Goal: Information Seeking & Learning: Learn about a topic

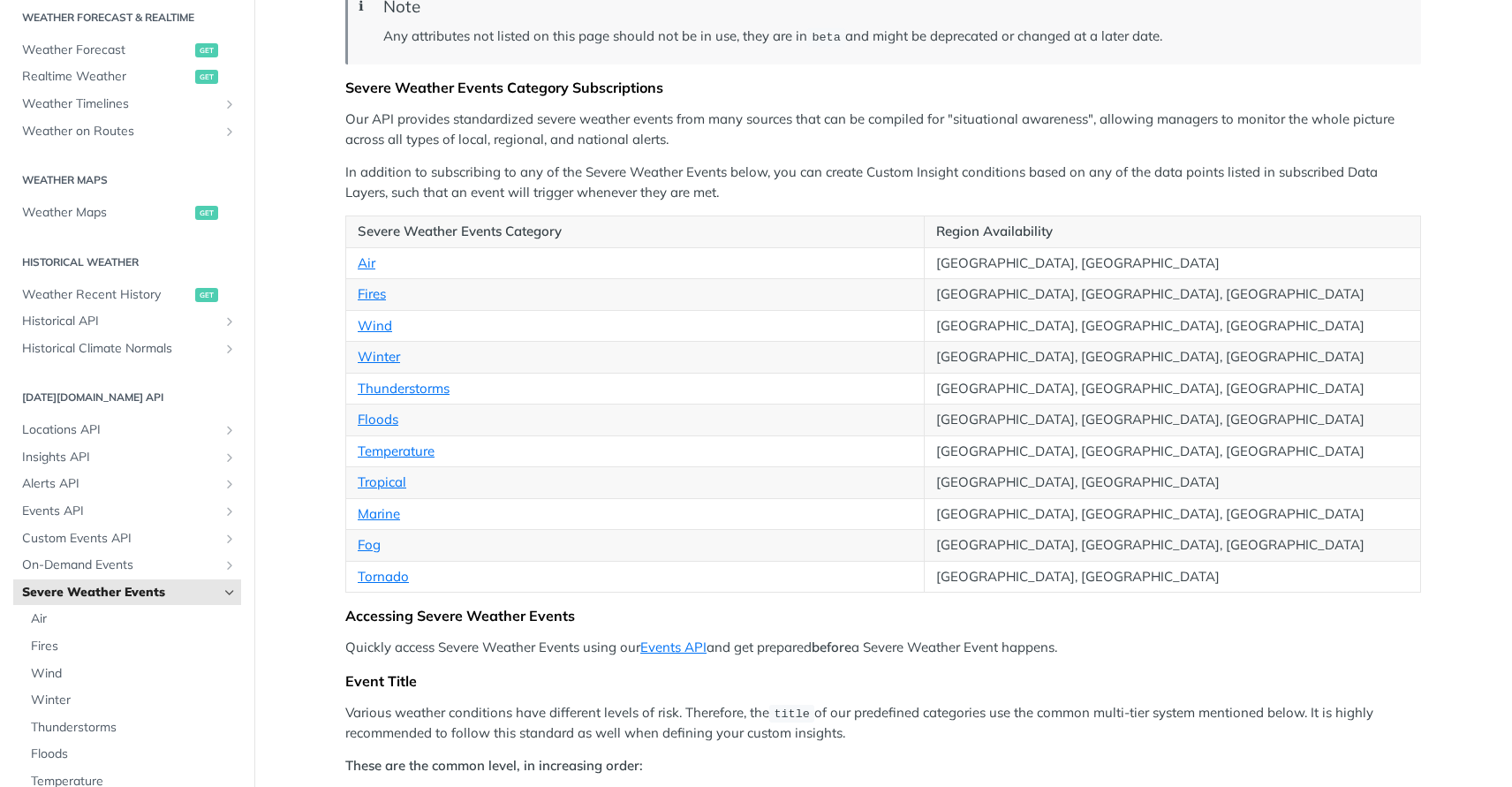
scroll to position [229, 0]
click at [373, 512] on link "Marine" at bounding box center [379, 512] width 43 height 17
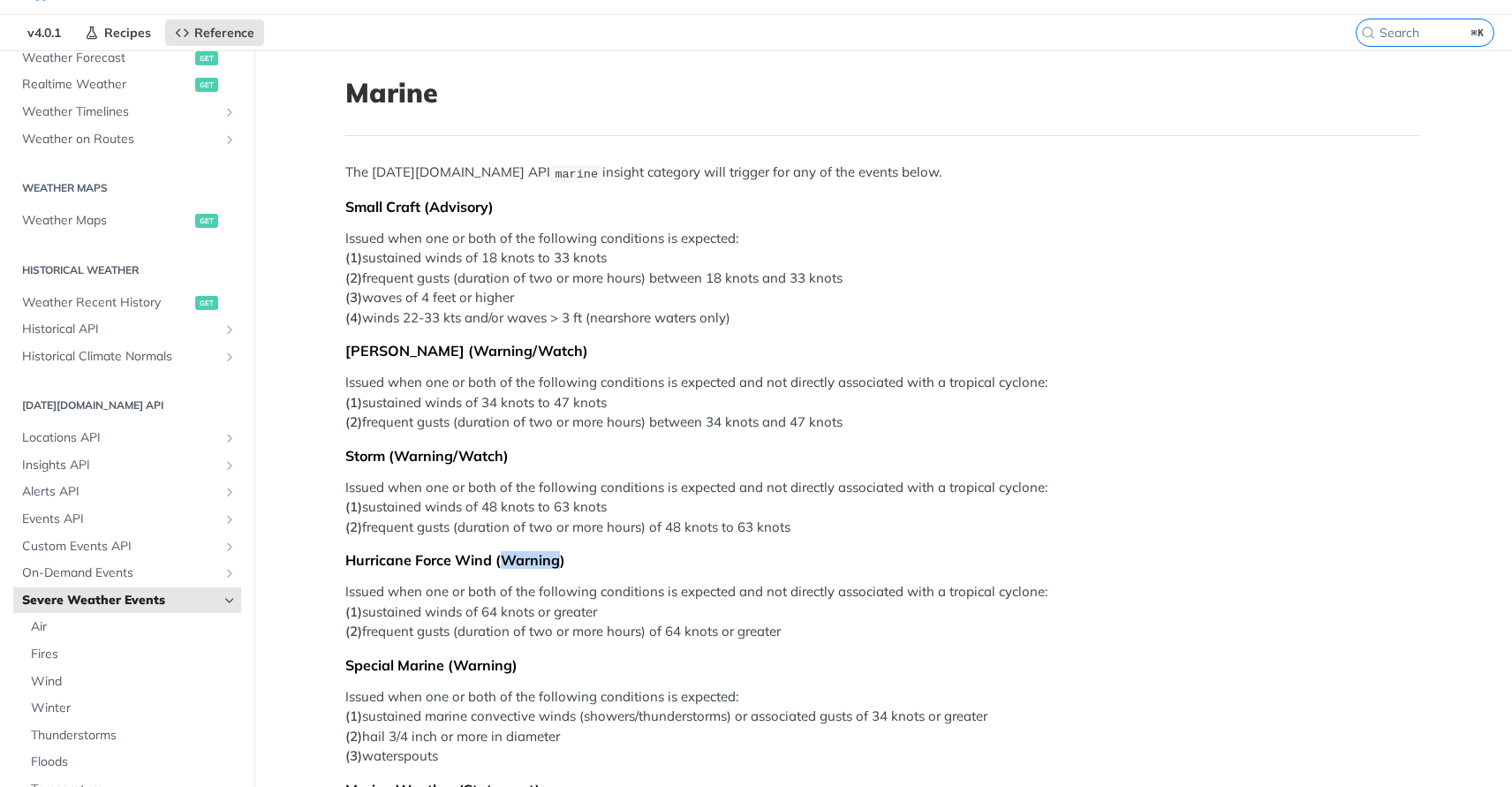
scroll to position [40, 0]
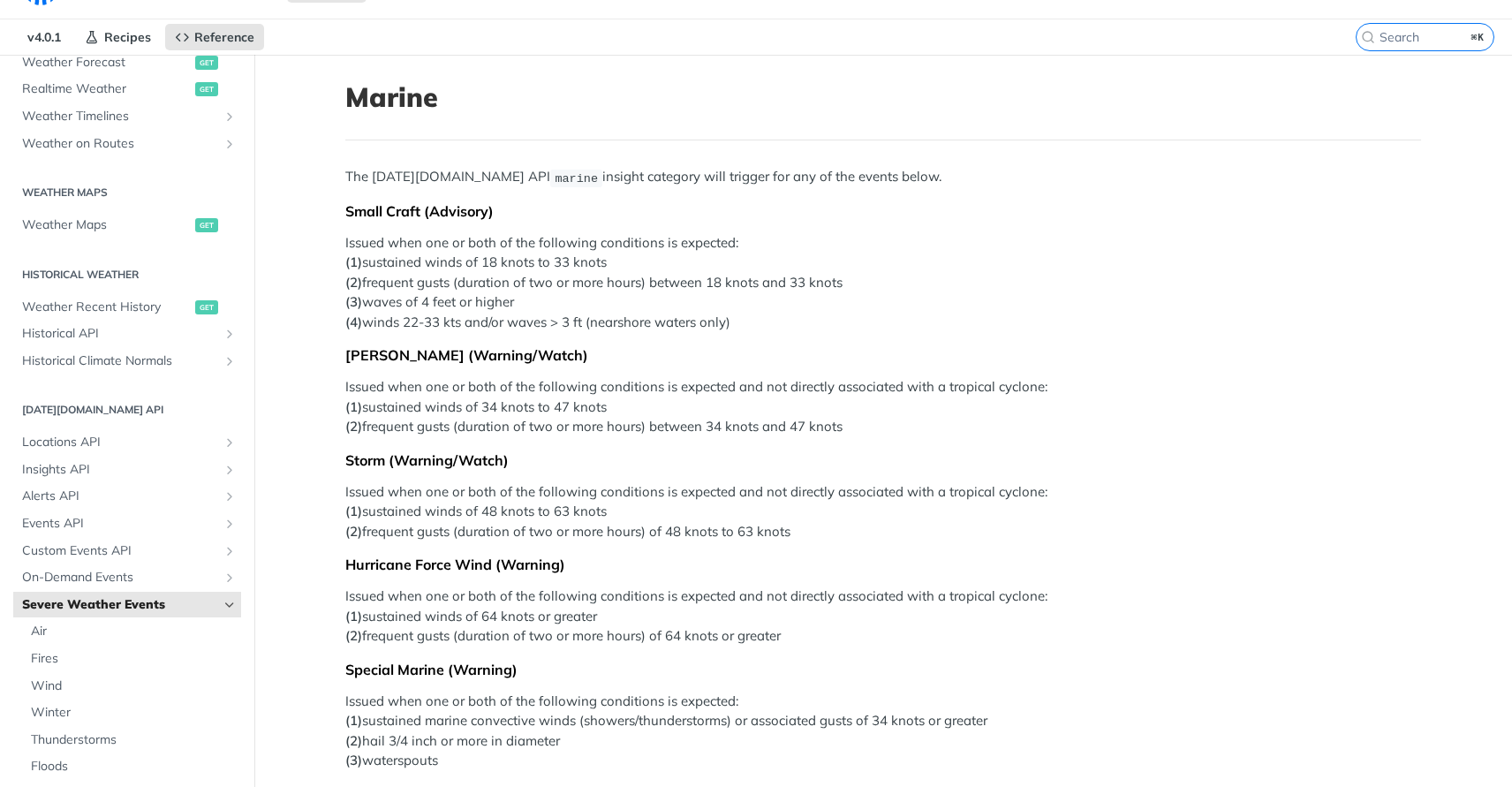
click at [569, 303] on p "Issued when one or both of the following conditions is expected: (1) sustained …" at bounding box center [883, 282] width 1076 height 99
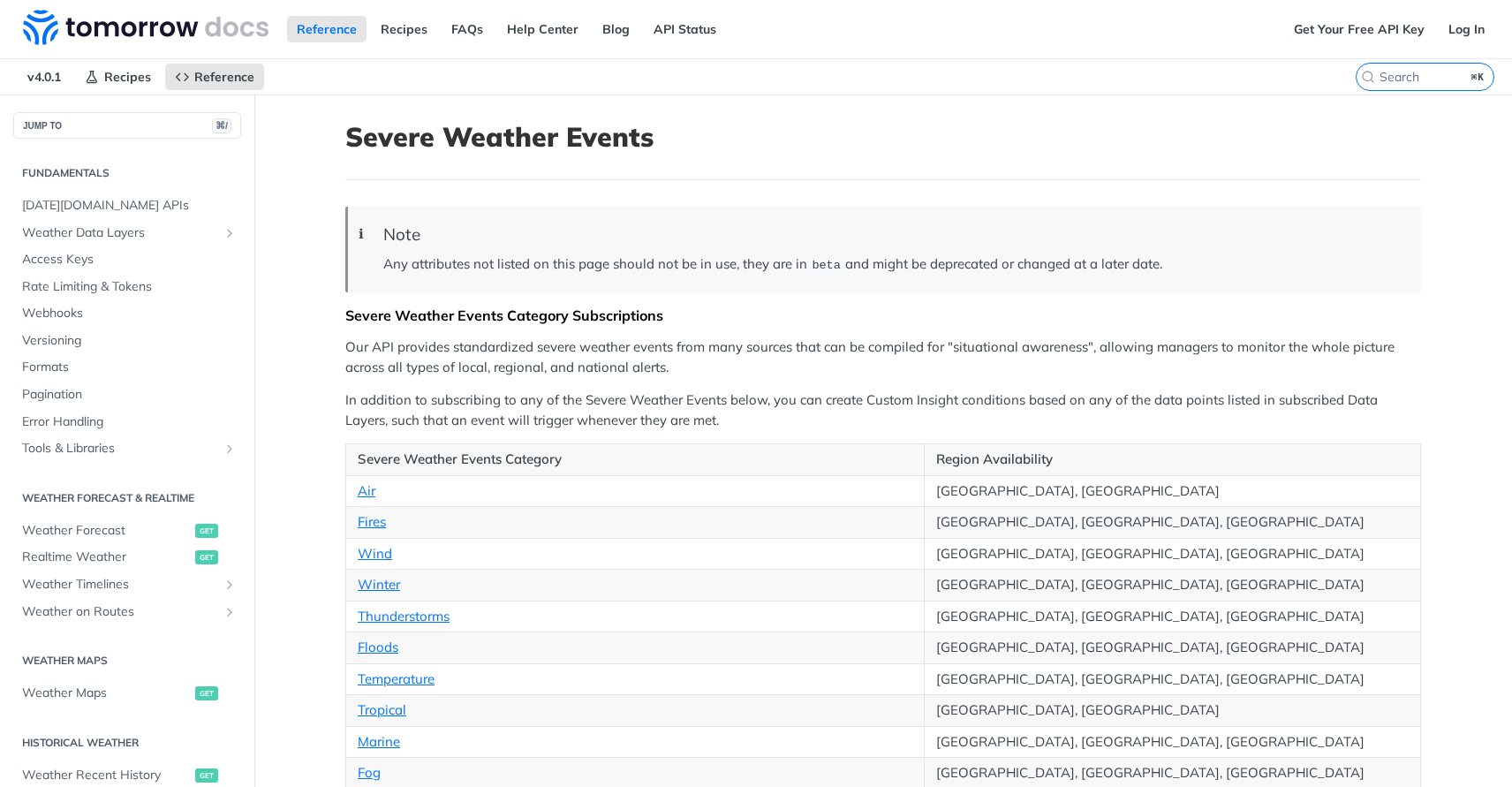
scroll to position [386, 0]
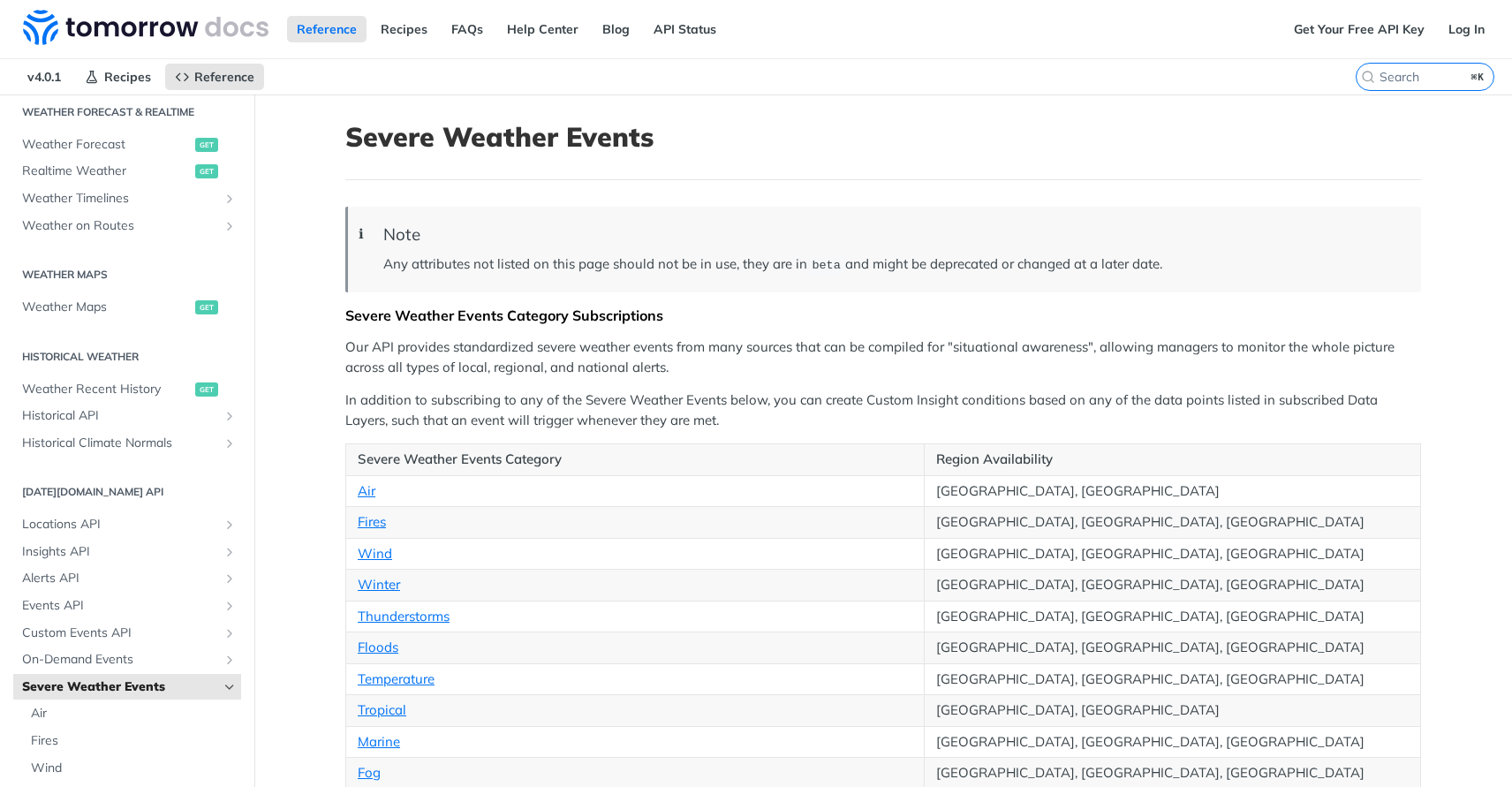
click at [756, 245] on blockquote "ℹ Note Any attributes not listed on this page should not be in use, they are in…" at bounding box center [883, 249] width 1076 height 85
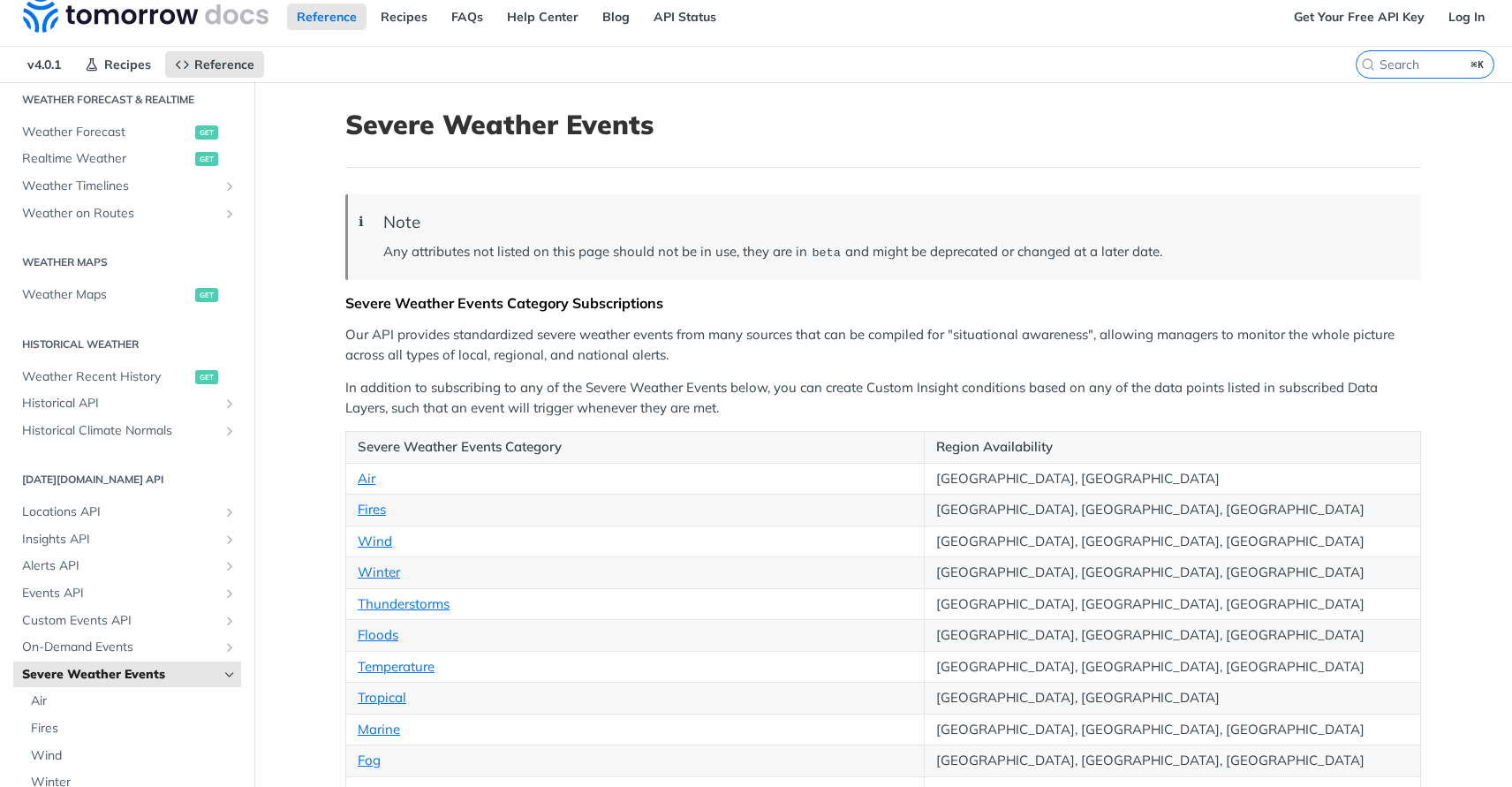
scroll to position [93, 0]
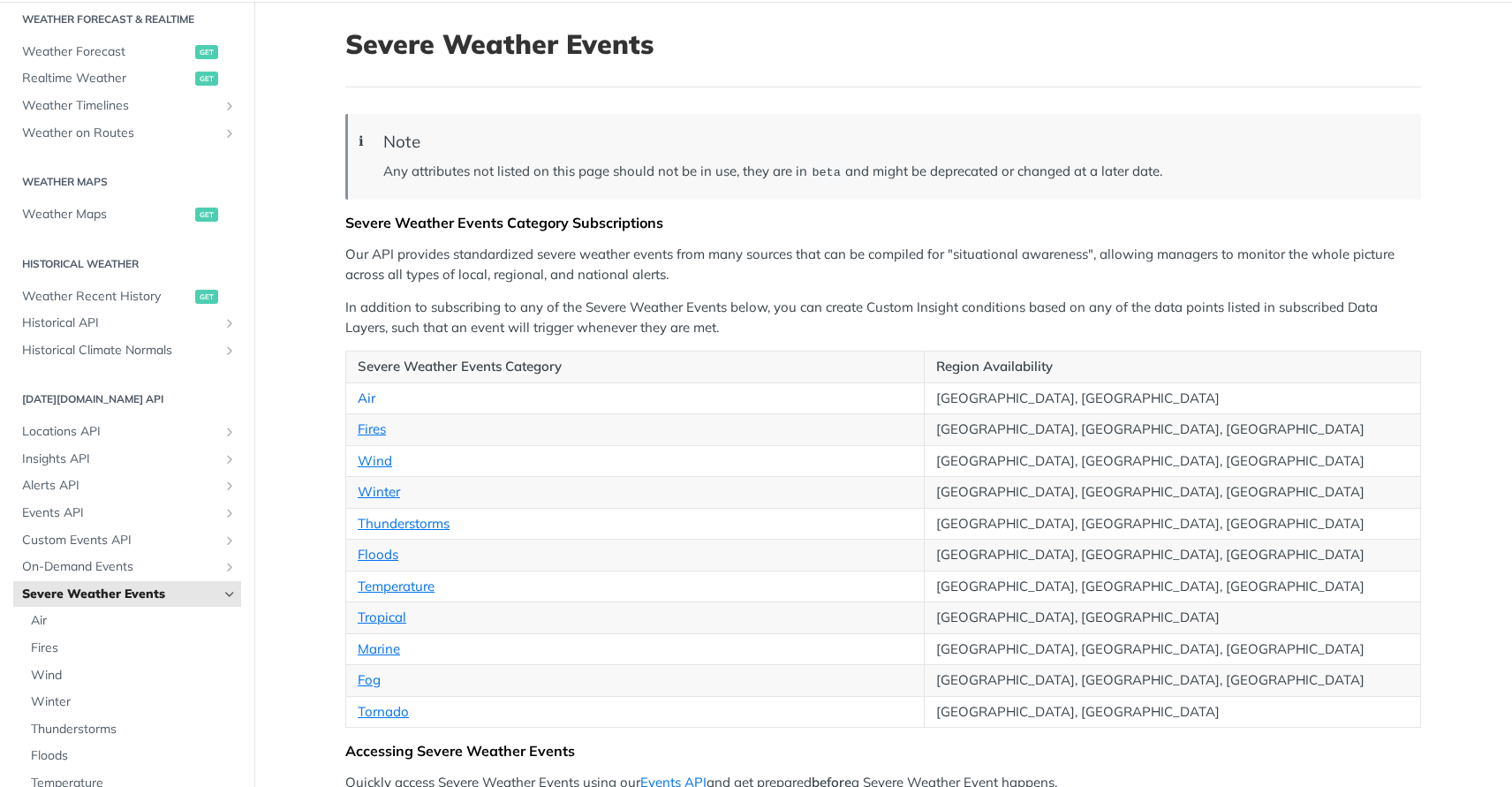
click at [358, 403] on link "Air" at bounding box center [366, 398] width 18 height 17
click at [363, 429] on link "Fires" at bounding box center [372, 429] width 28 height 17
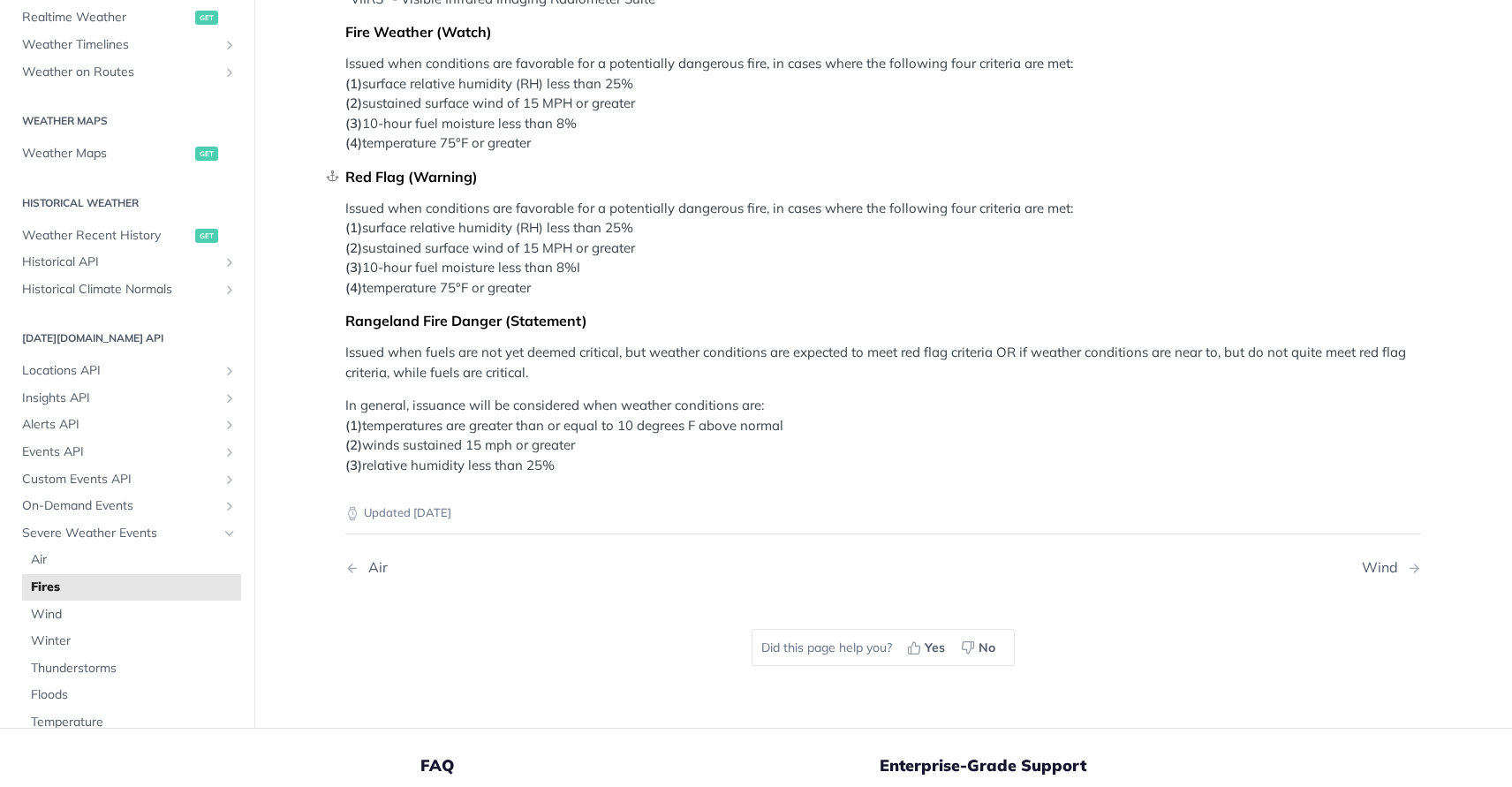
scroll to position [368, 0]
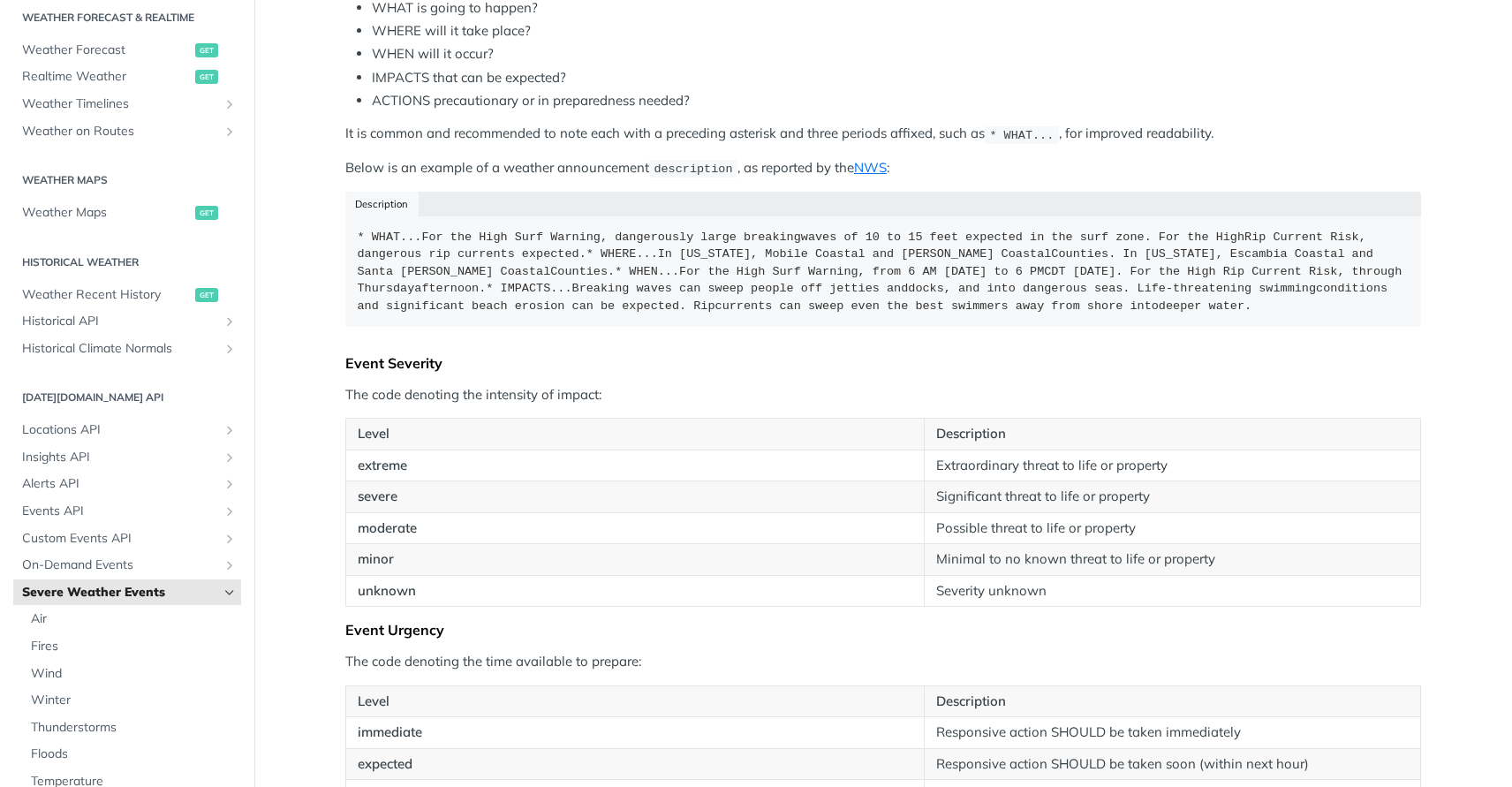
scroll to position [1579, 0]
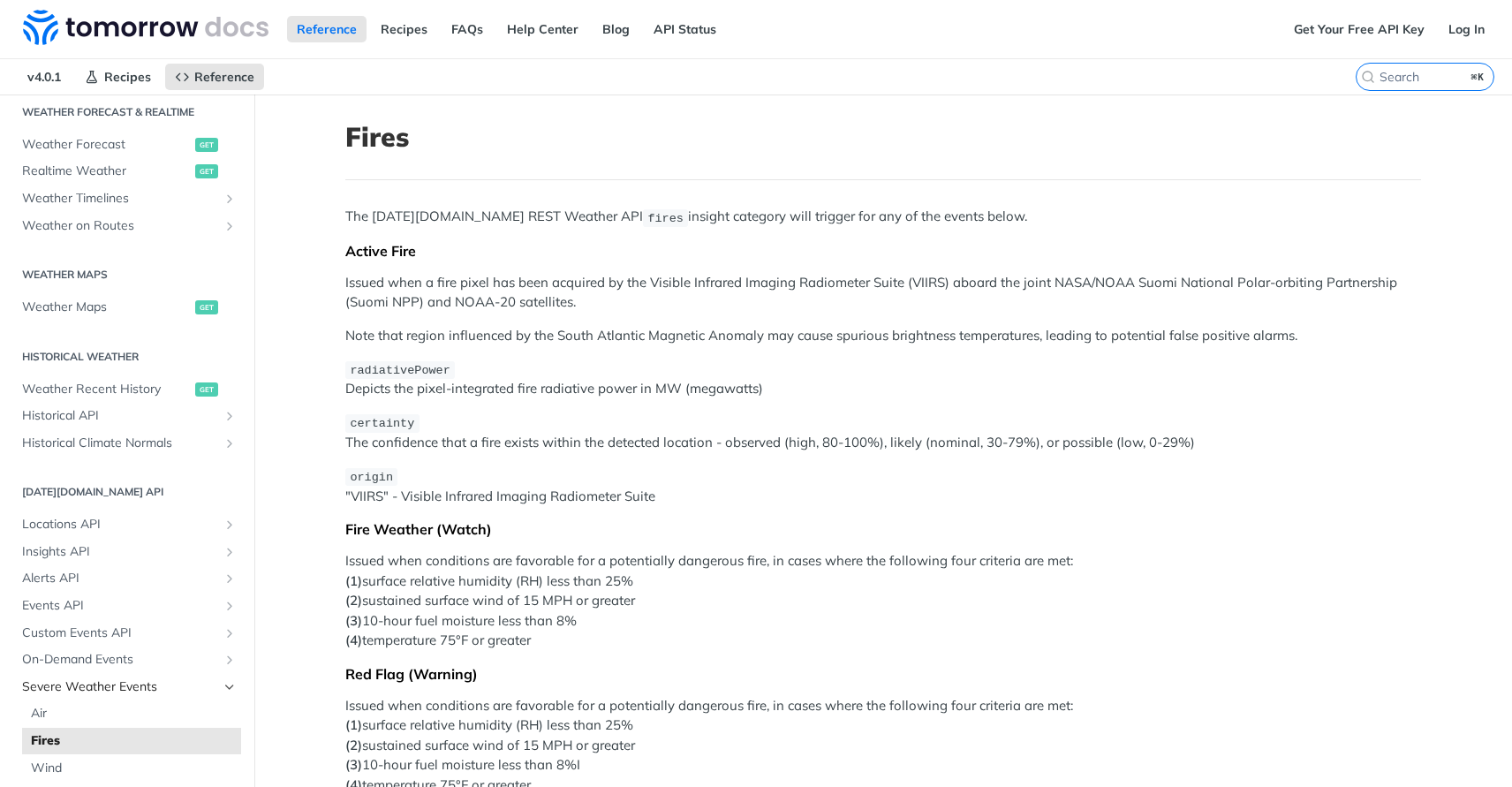
scroll to position [544, 0]
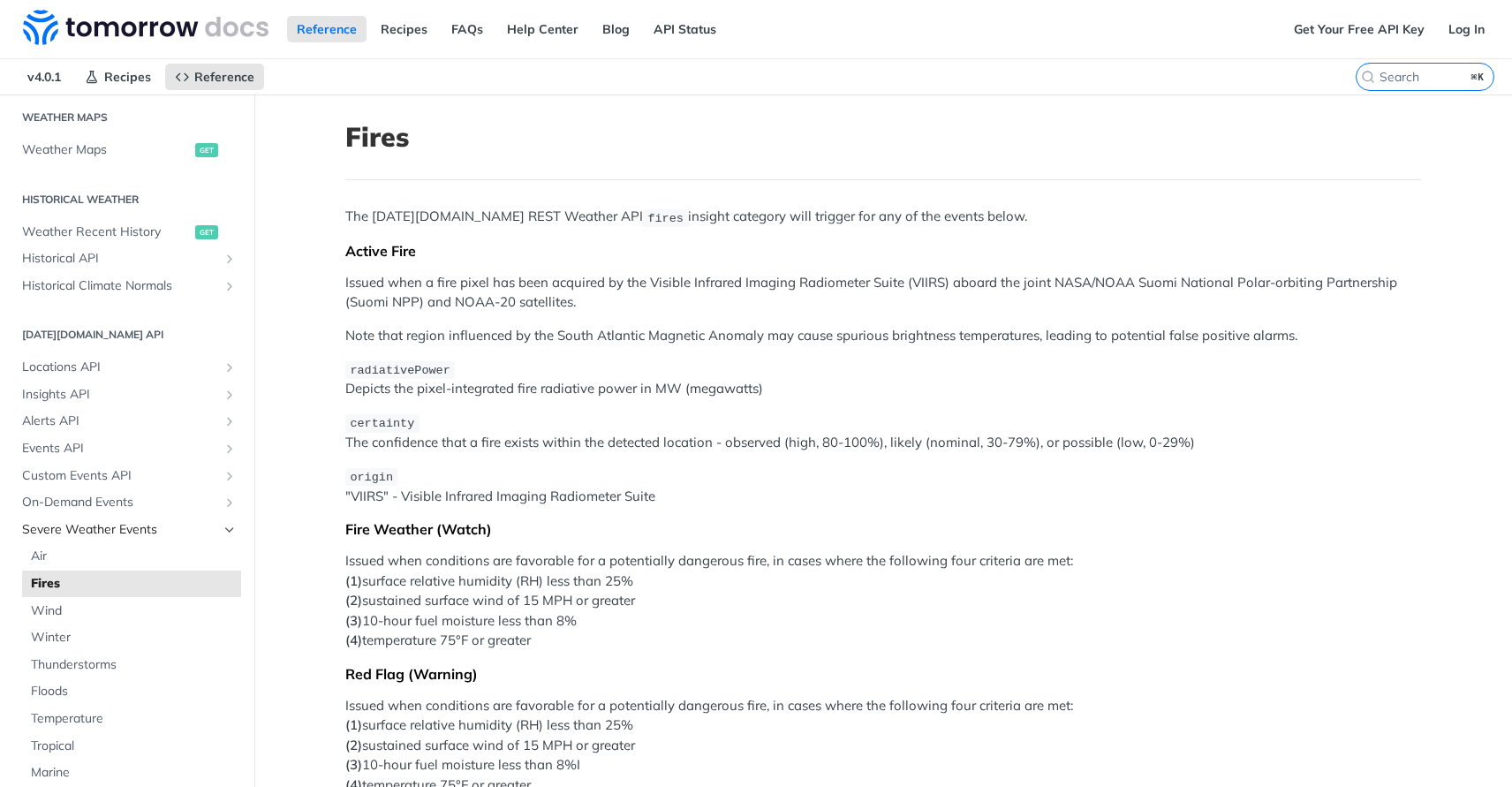
click at [157, 541] on link "Severe Weather Events" at bounding box center [127, 530] width 228 height 27
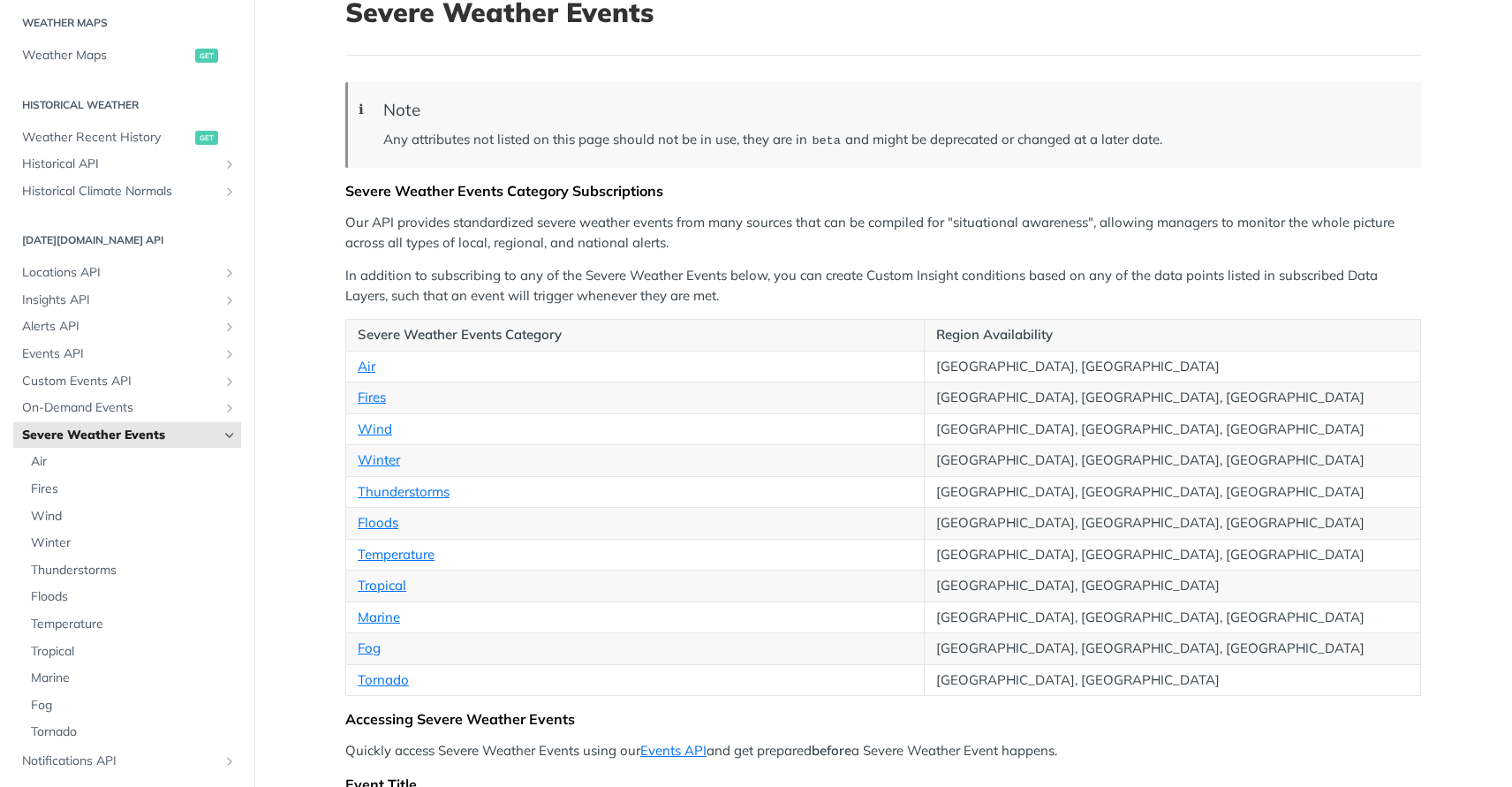
scroll to position [125, 0]
click at [373, 429] on link "Wind" at bounding box center [375, 429] width 34 height 17
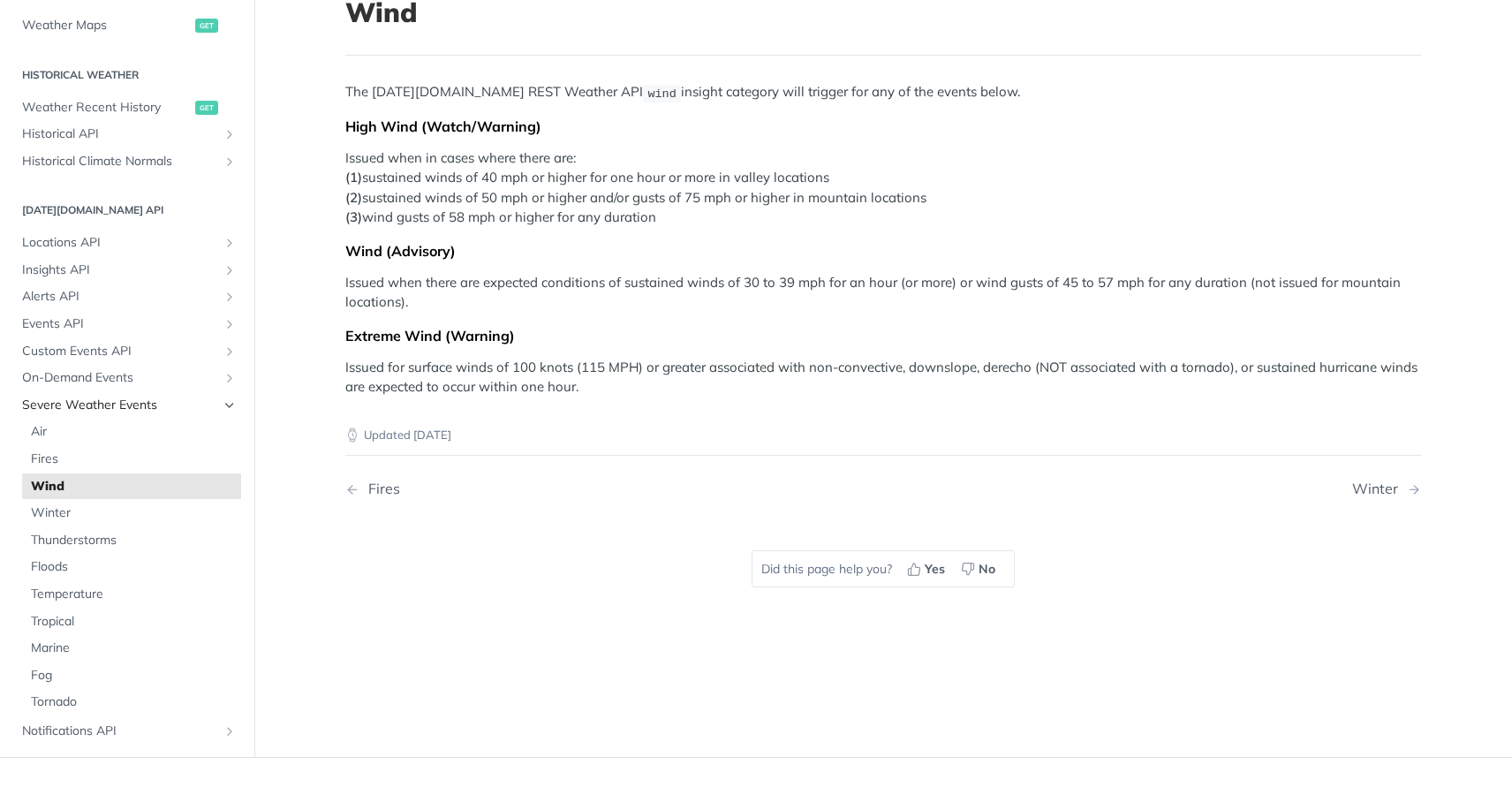
click at [84, 404] on span "Severe Weather Events" at bounding box center [119, 405] width 196 height 18
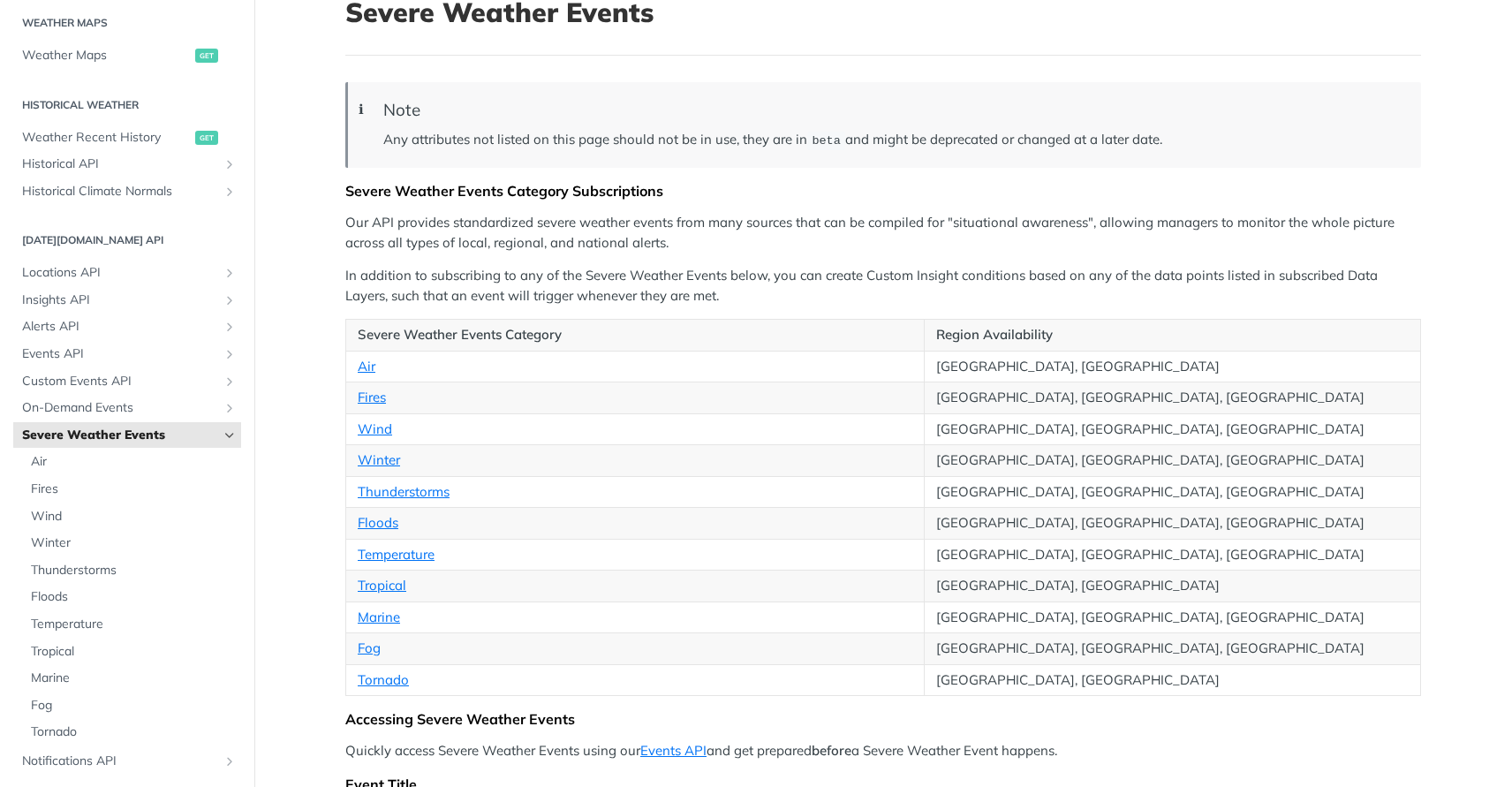
scroll to position [153, 0]
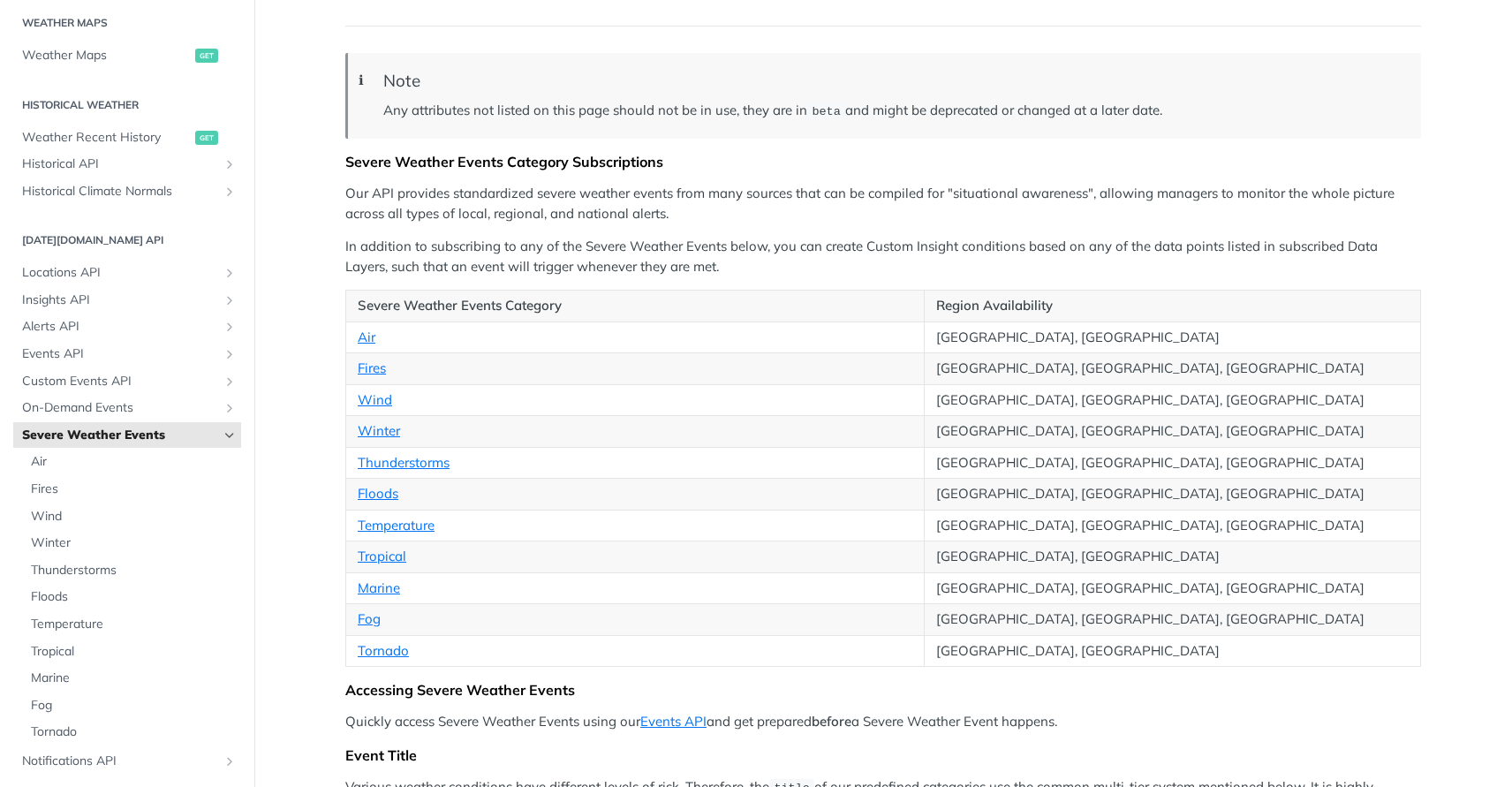
click at [365, 439] on td "Winter" at bounding box center [635, 432] width 578 height 32
click at [369, 435] on link "Winter" at bounding box center [379, 431] width 43 height 17
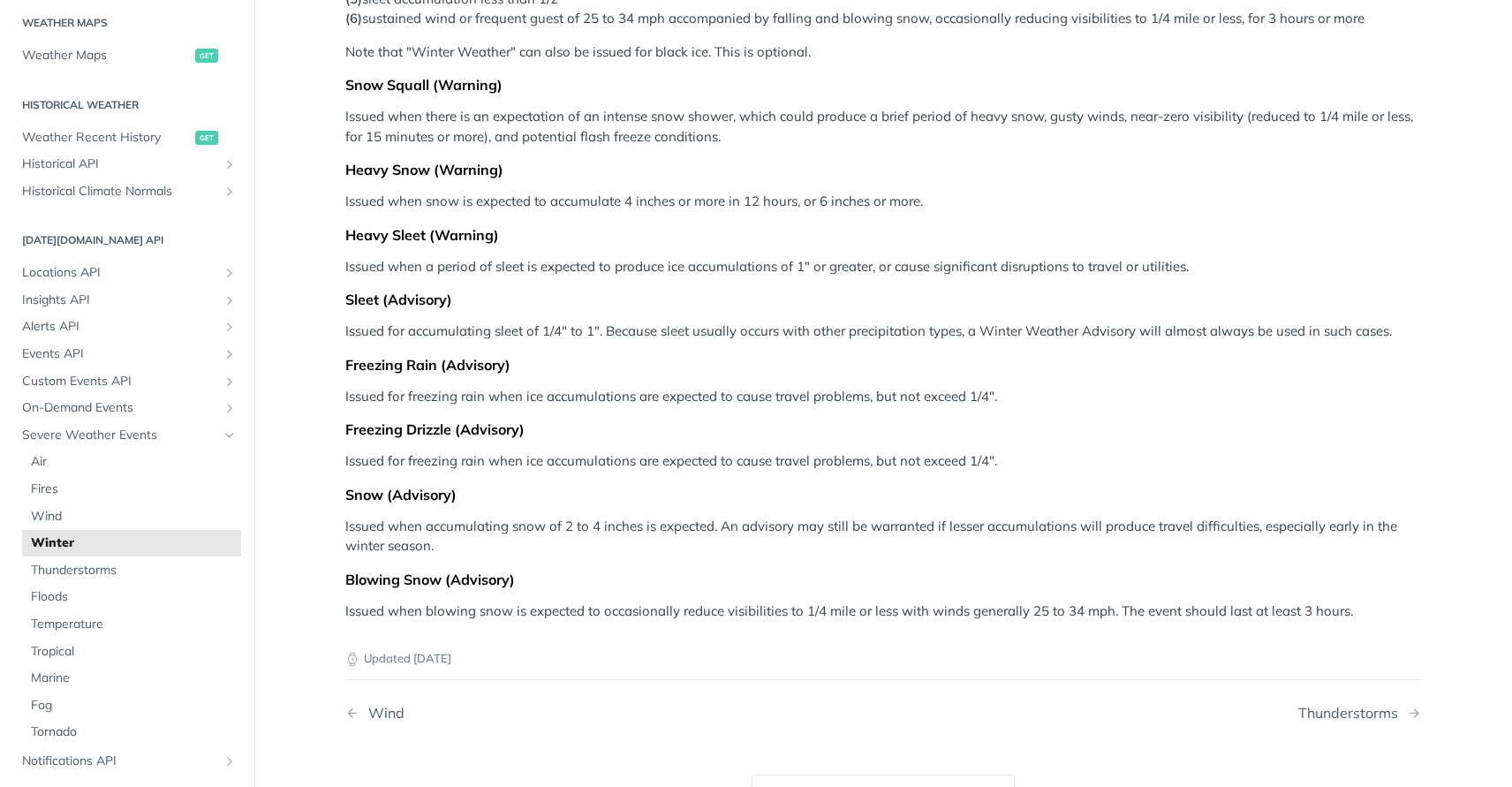
scroll to position [988, 0]
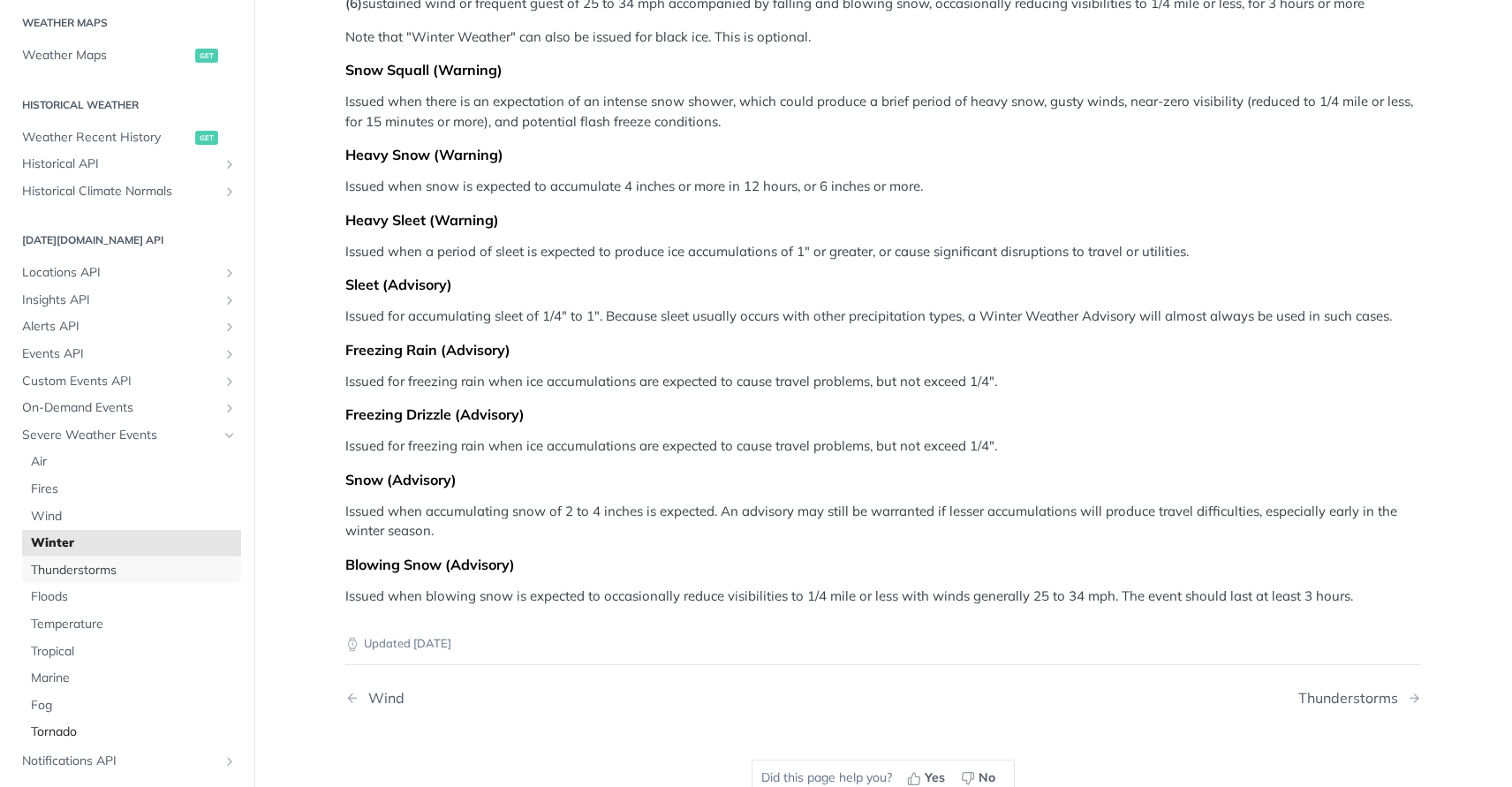
click at [99, 567] on span "Thunderstorms" at bounding box center [133, 570] width 205 height 18
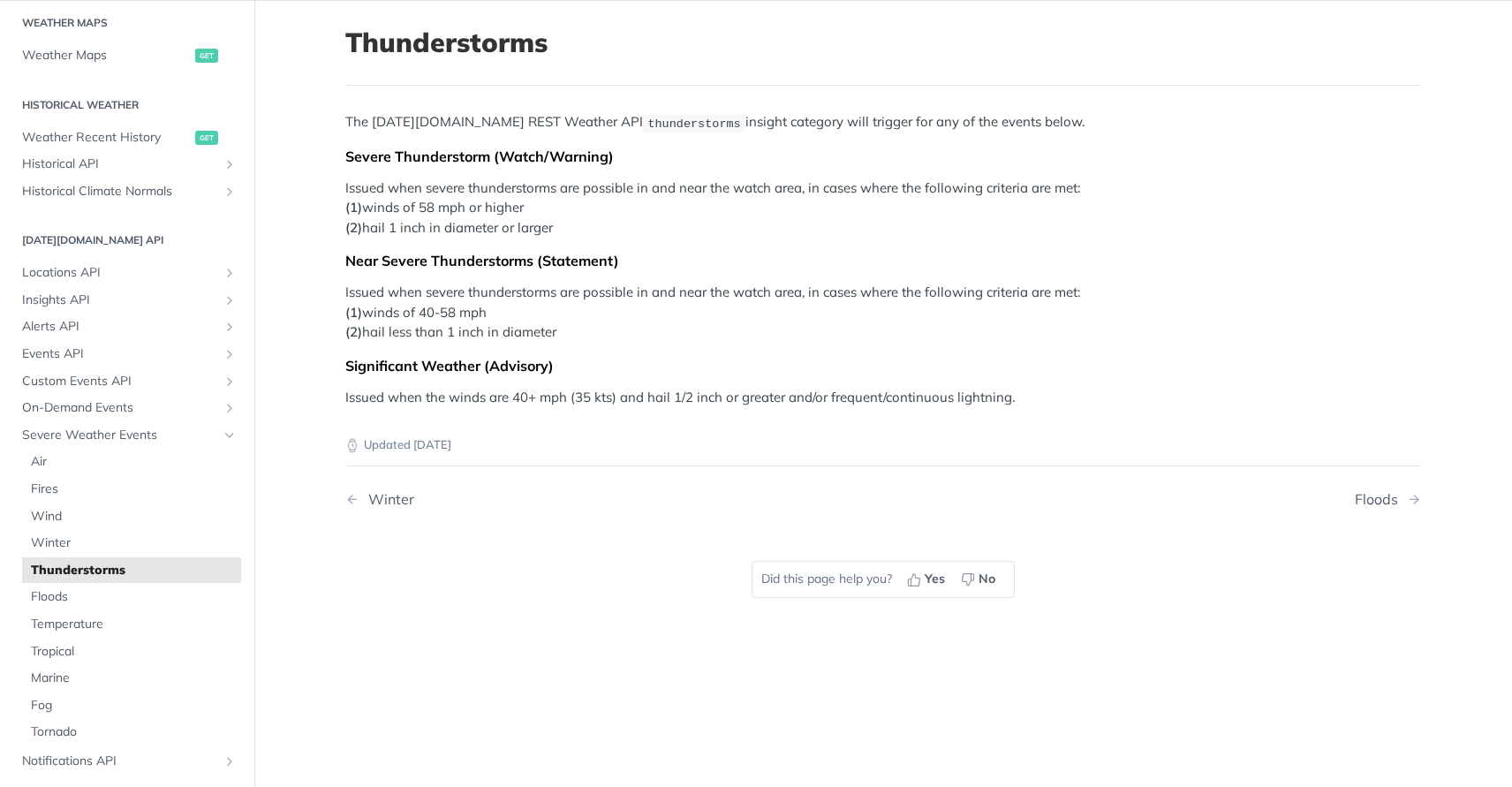
scroll to position [108, 0]
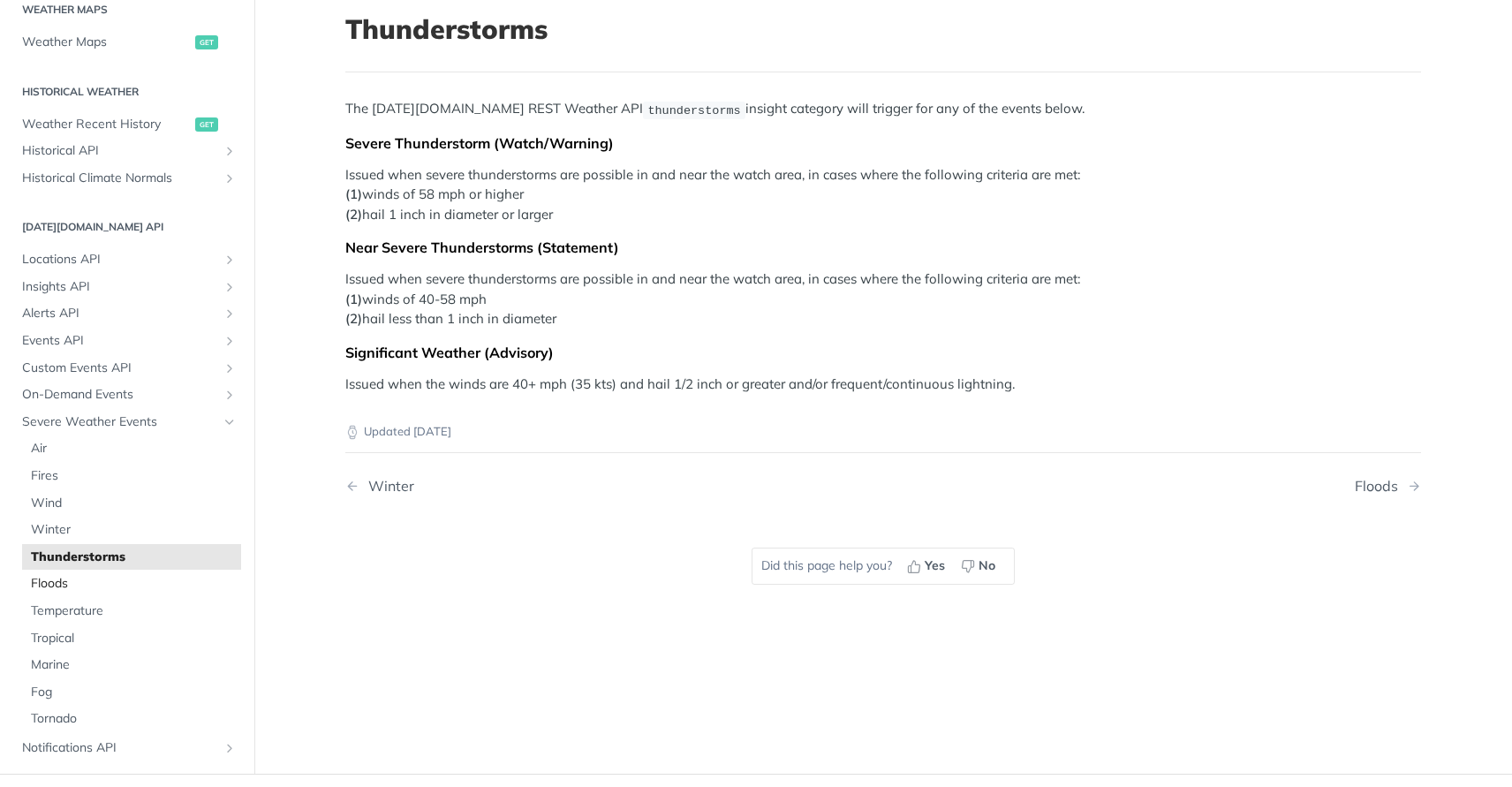
click at [58, 585] on span "Floods" at bounding box center [133, 583] width 205 height 18
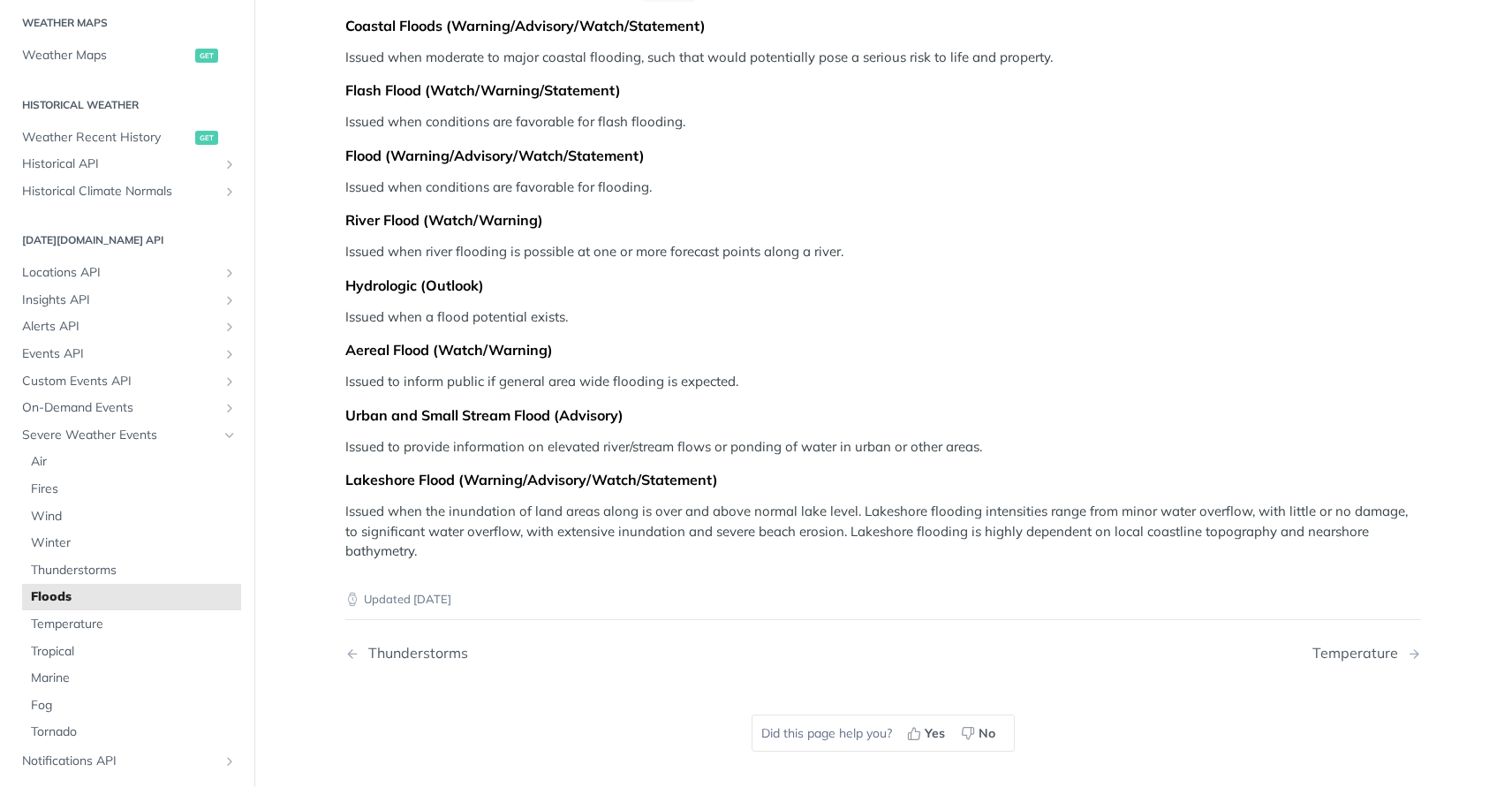
scroll to position [253, 0]
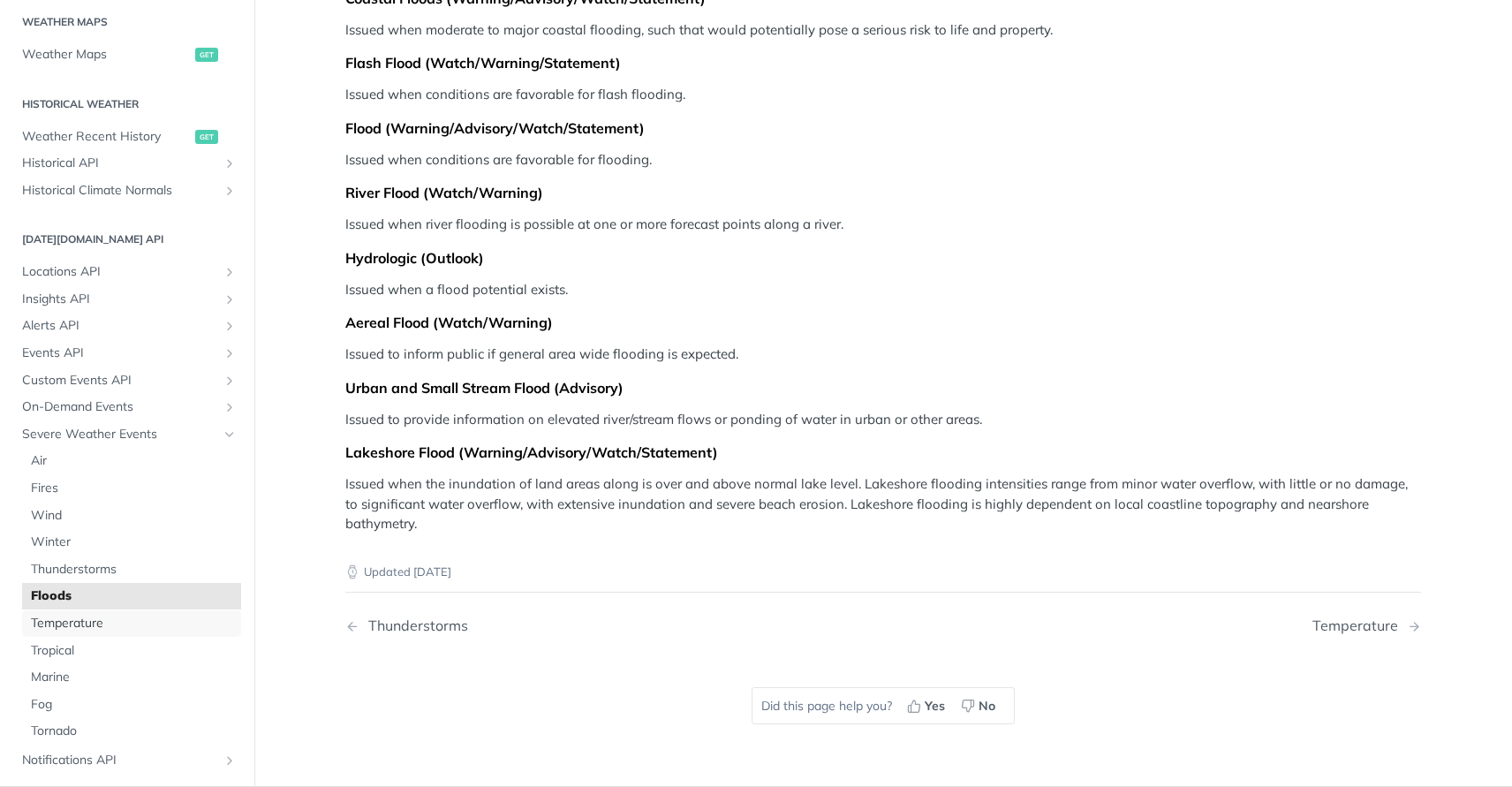
click at [101, 617] on span "Temperature" at bounding box center [133, 623] width 205 height 18
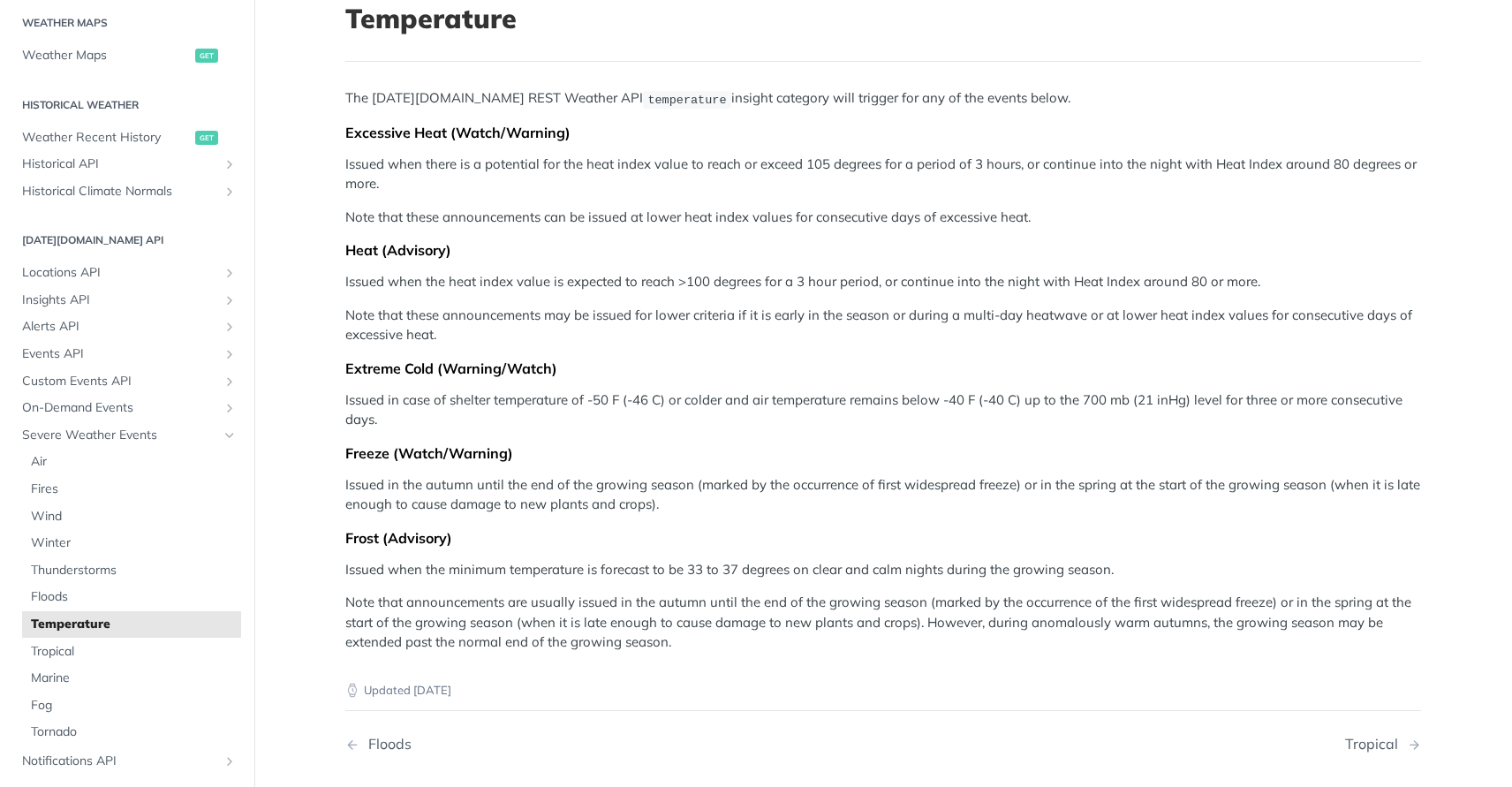
scroll to position [121, 0]
click at [75, 645] on span "Tropical" at bounding box center [133, 652] width 205 height 18
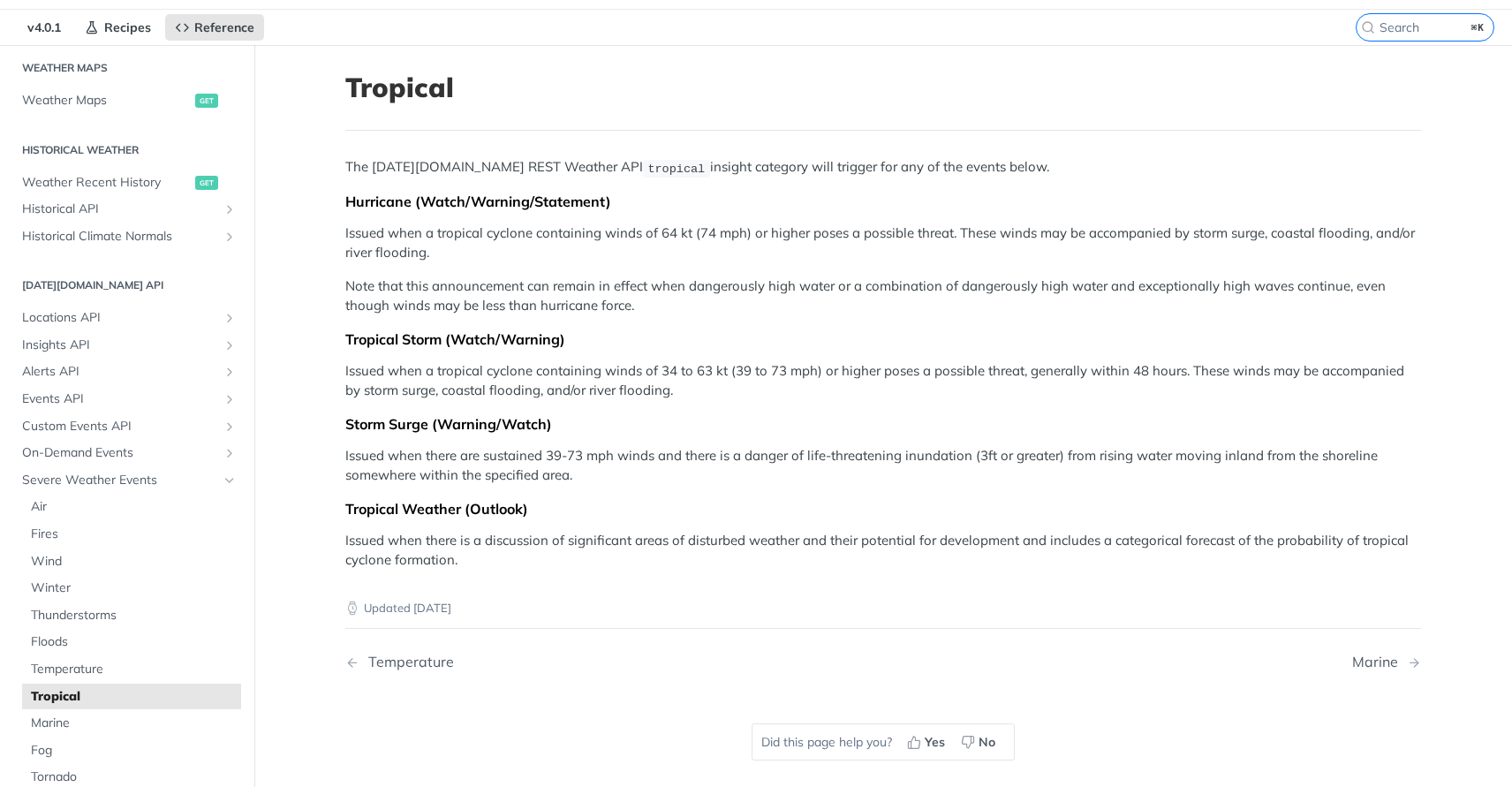
scroll to position [51, 0]
click at [75, 722] on span "Marine" at bounding box center [133, 722] width 205 height 18
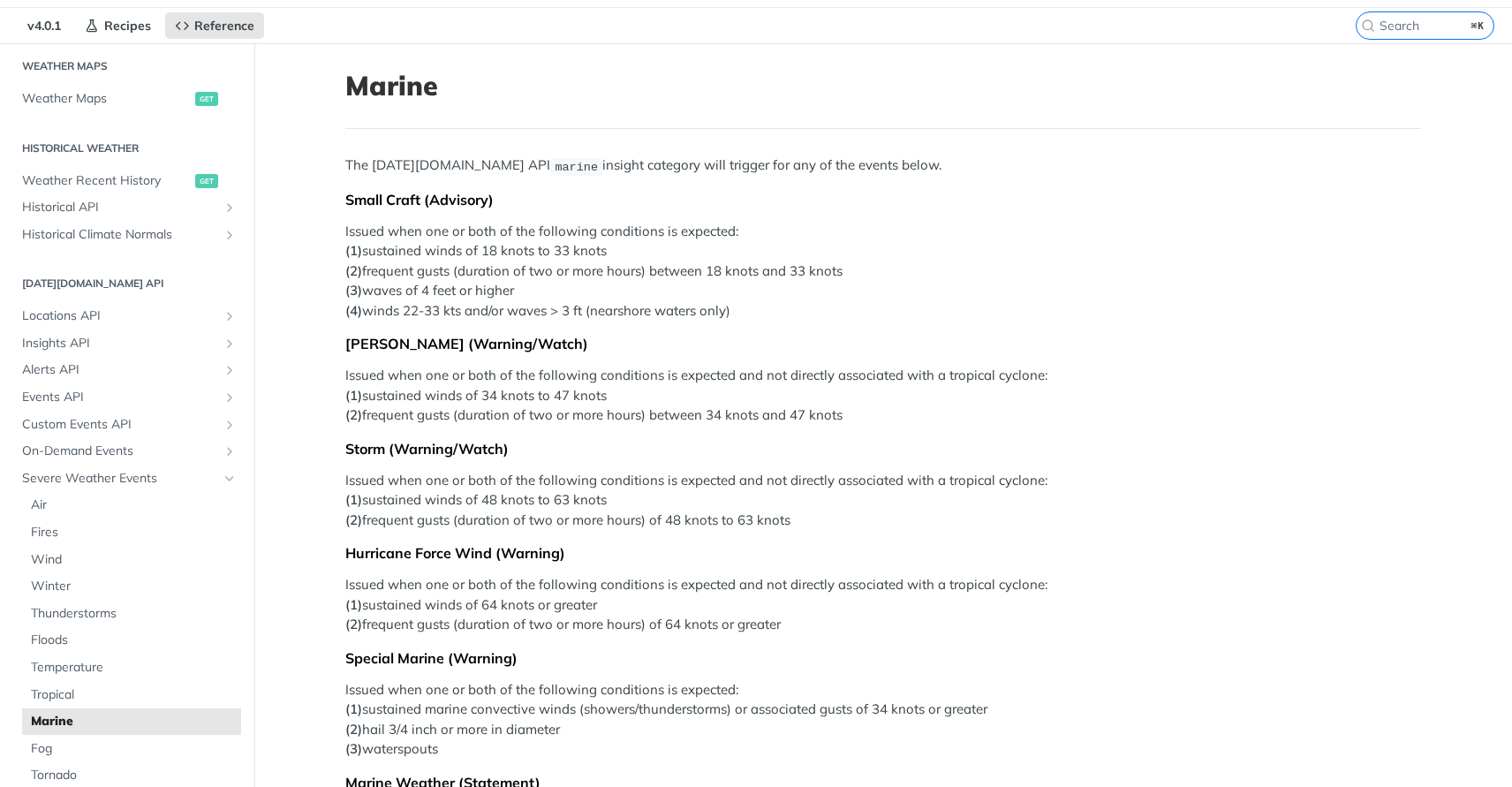
click at [622, 390] on p "Issued when one or both of the following conditions is expected and not directl…" at bounding box center [883, 395] width 1076 height 60
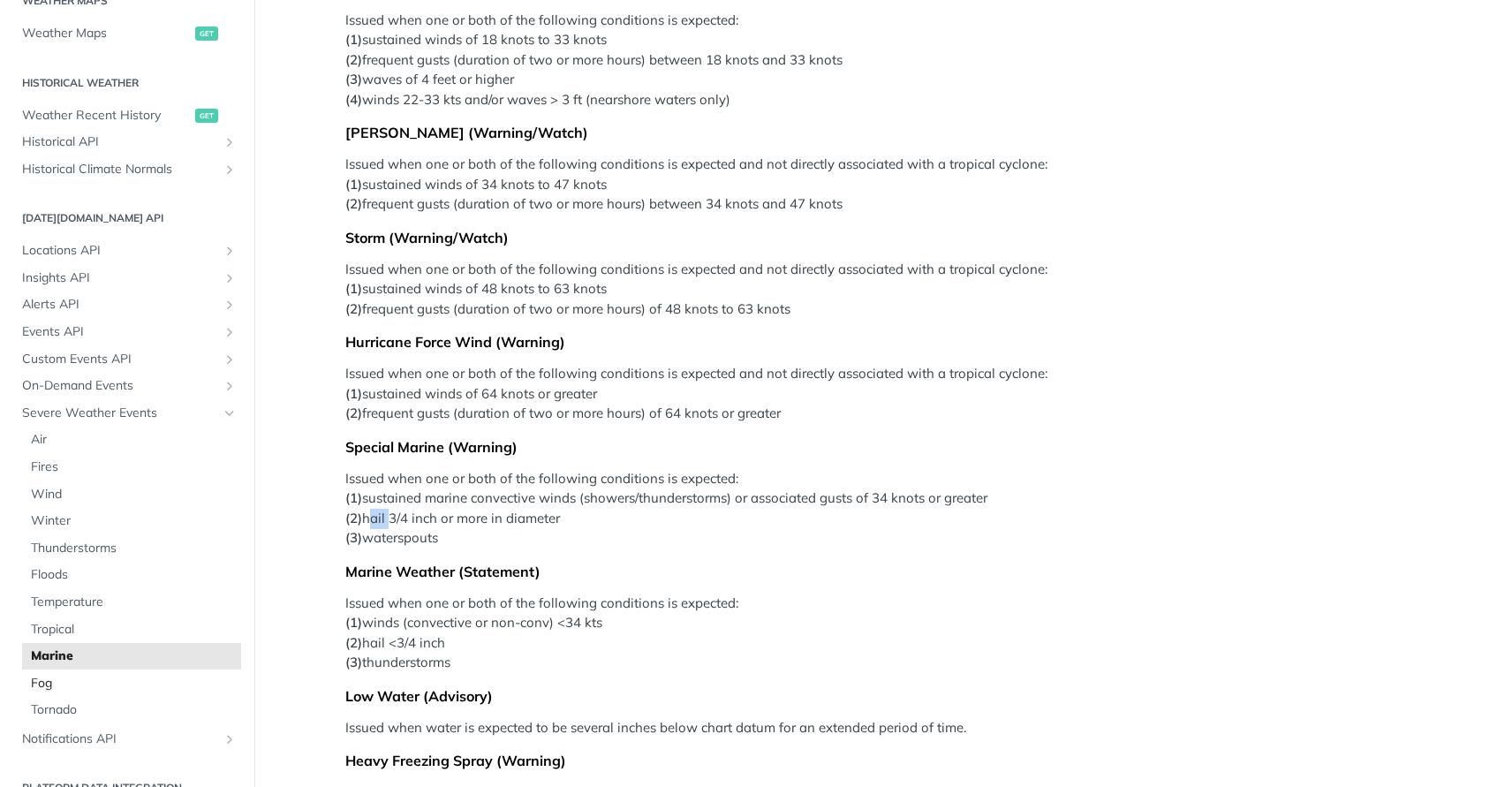
scroll to position [567, 0]
click at [71, 683] on span "Fog" at bounding box center [133, 682] width 205 height 18
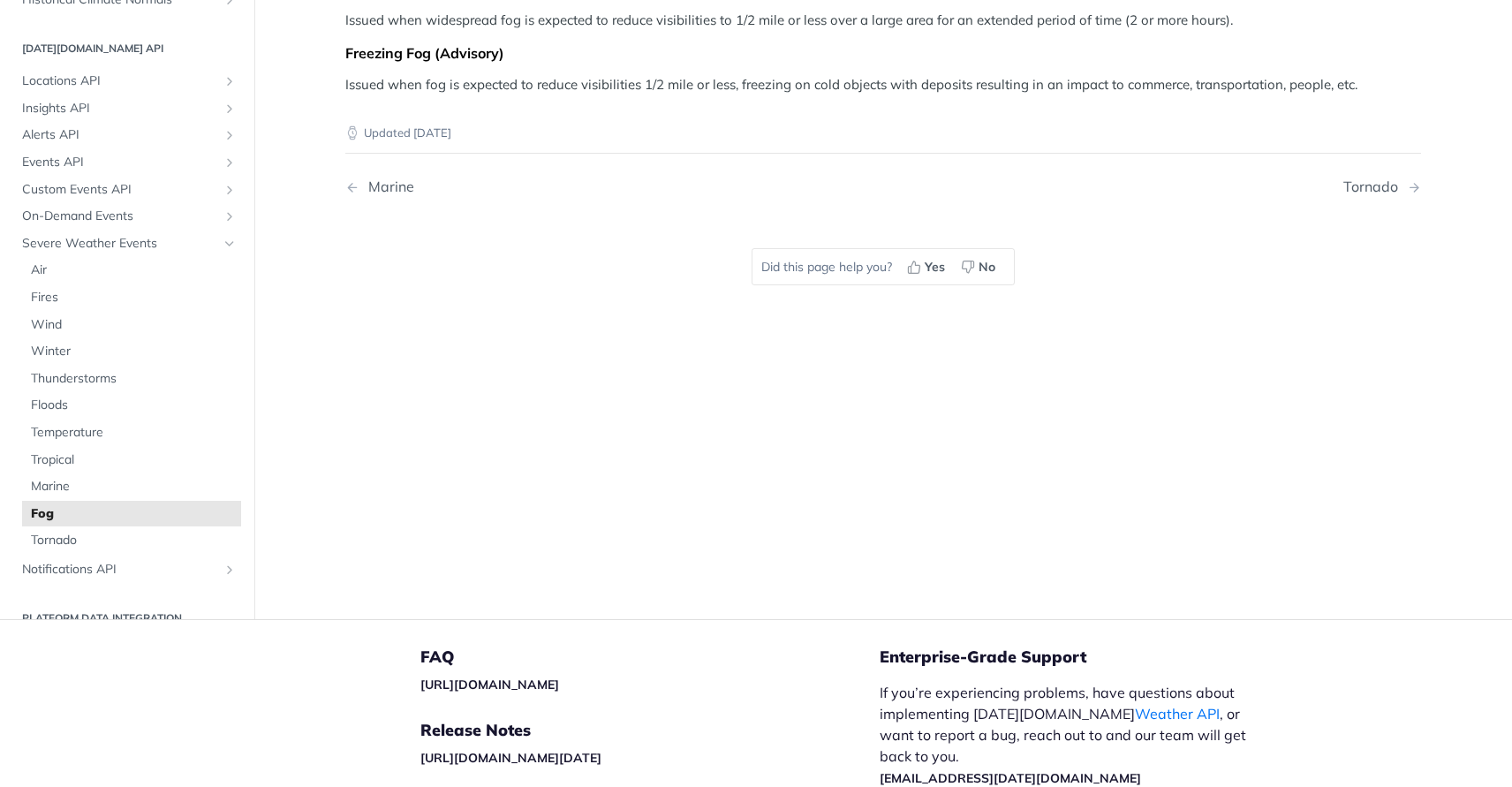
click at [905, 361] on article "Fog The [DATE][DOMAIN_NAME] REST Weather API fog insight category will trigger …" at bounding box center [883, 225] width 1130 height 787
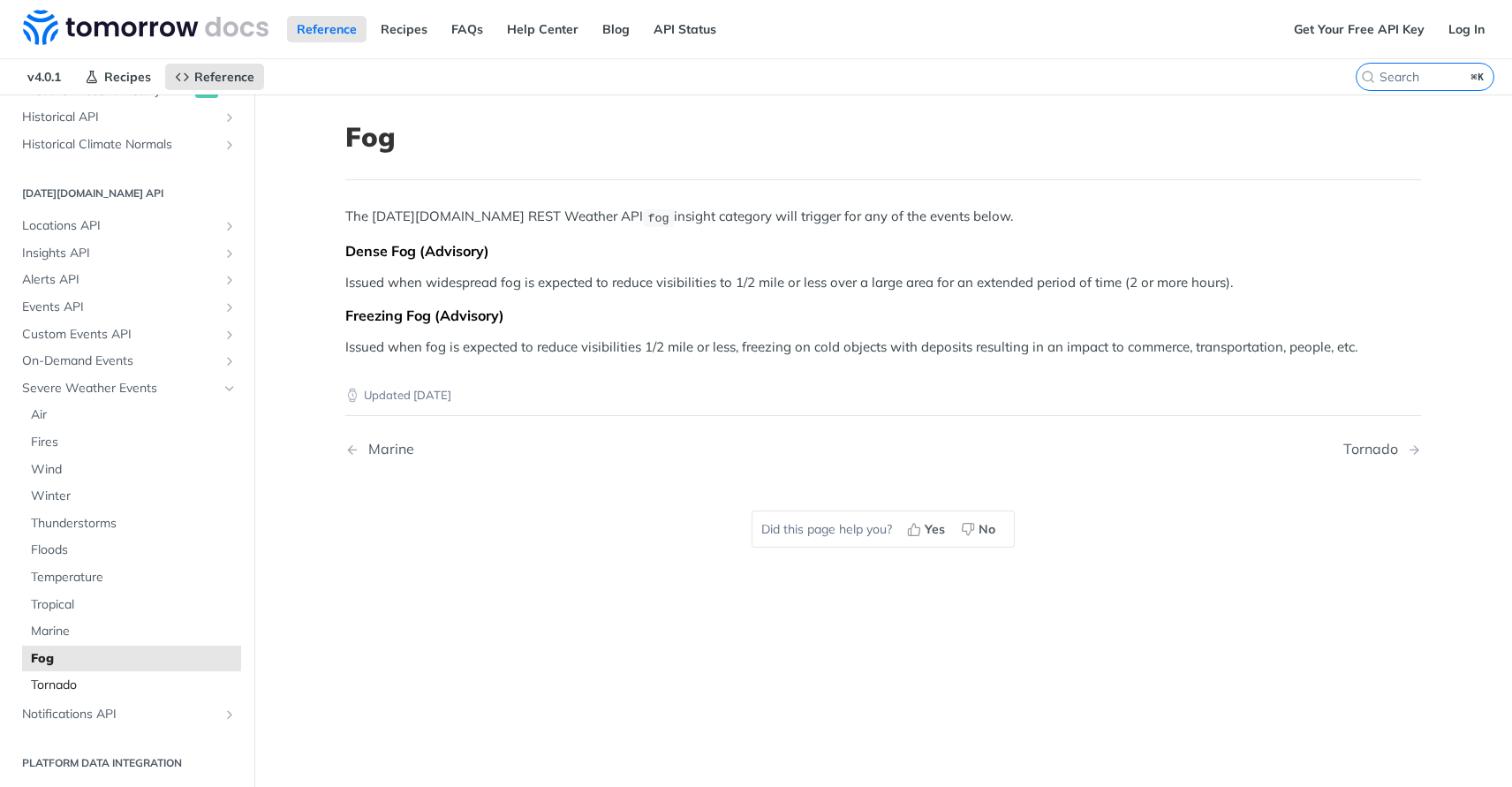
scroll to position [686, 0]
click at [71, 673] on link "Tornado" at bounding box center [131, 685] width 219 height 27
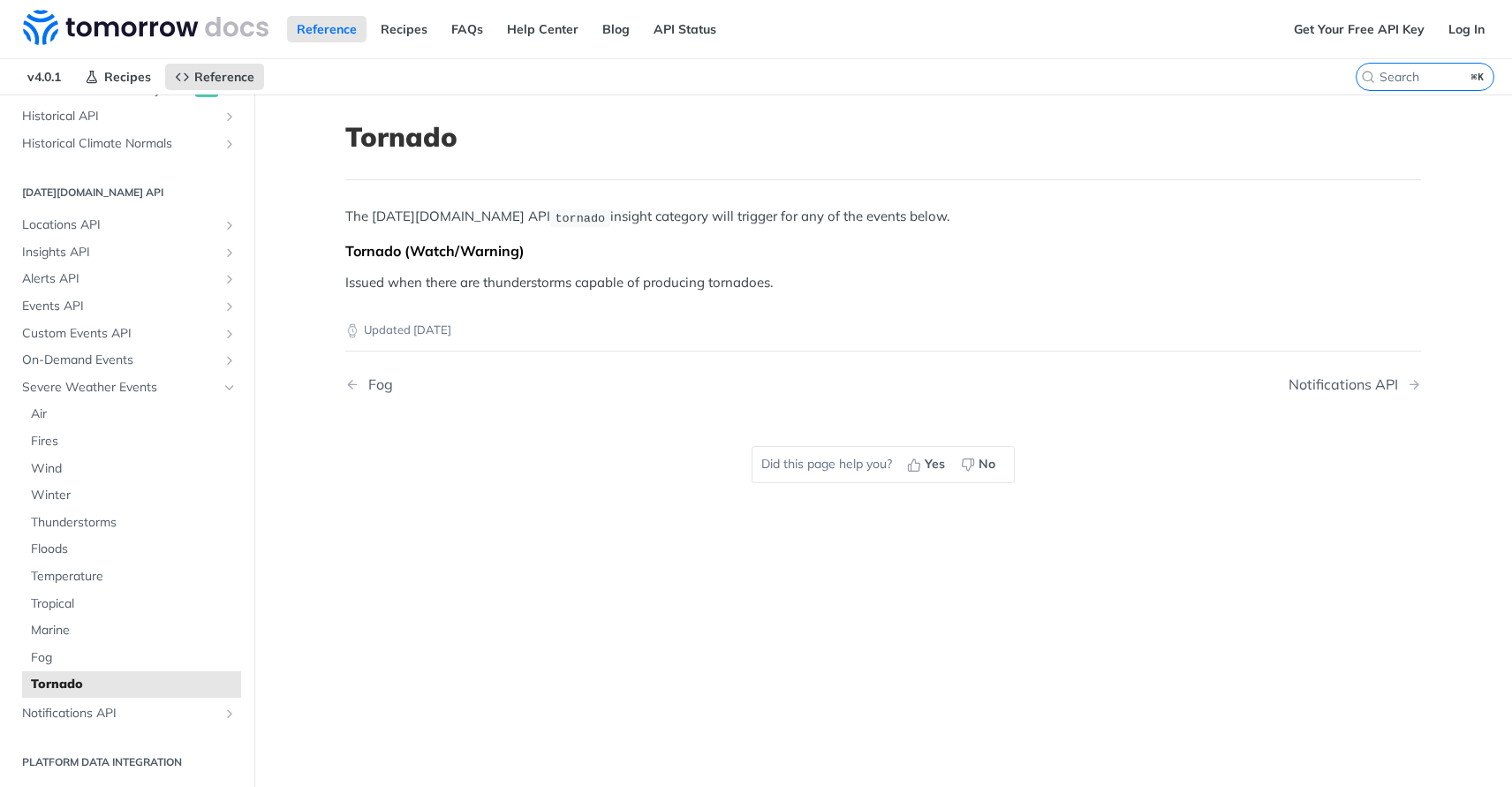
click at [770, 327] on p "Updated [DATE]" at bounding box center [883, 330] width 1076 height 18
click at [118, 713] on span "Notifications API" at bounding box center [119, 713] width 196 height 18
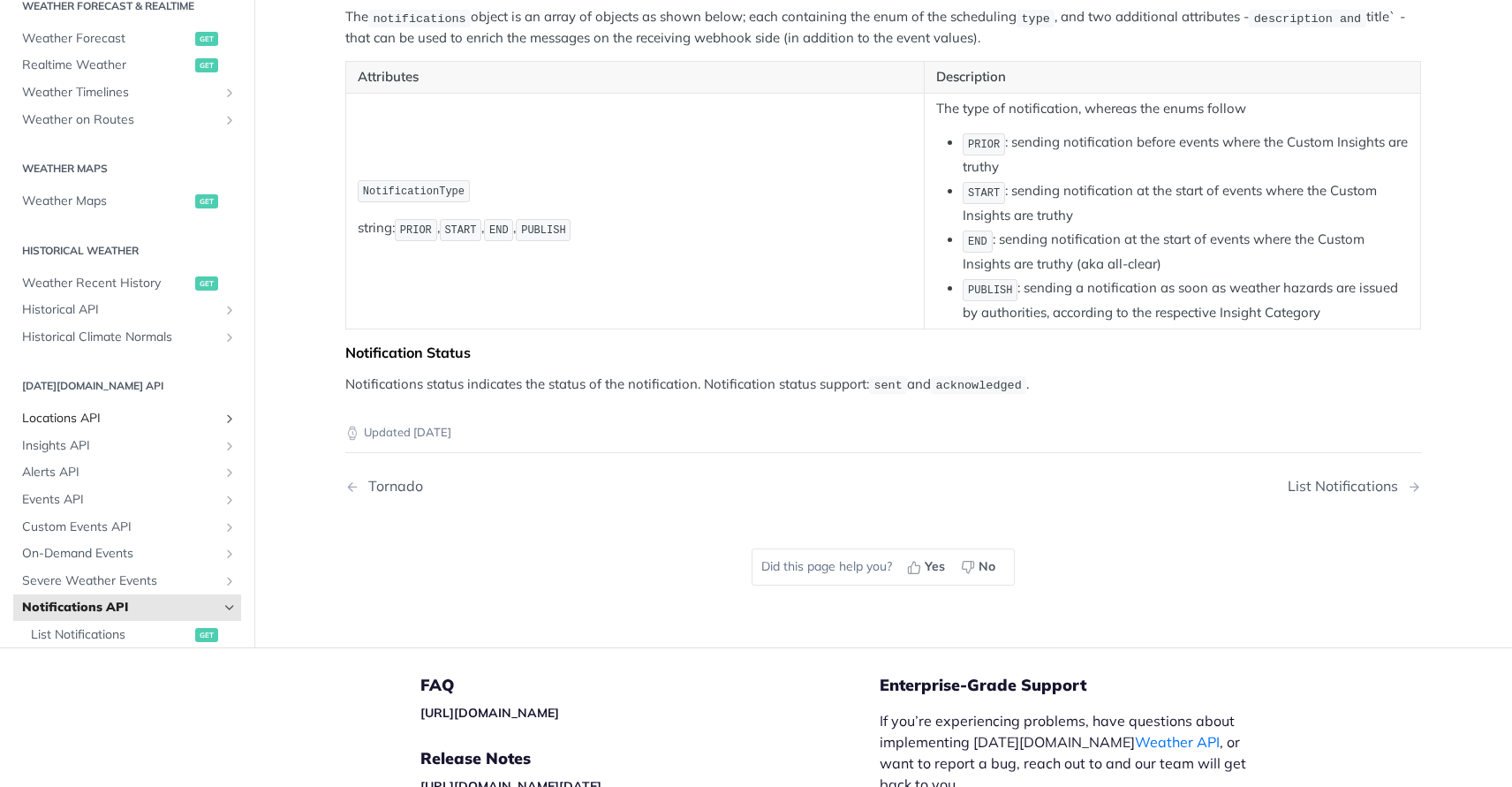
scroll to position [273, 0]
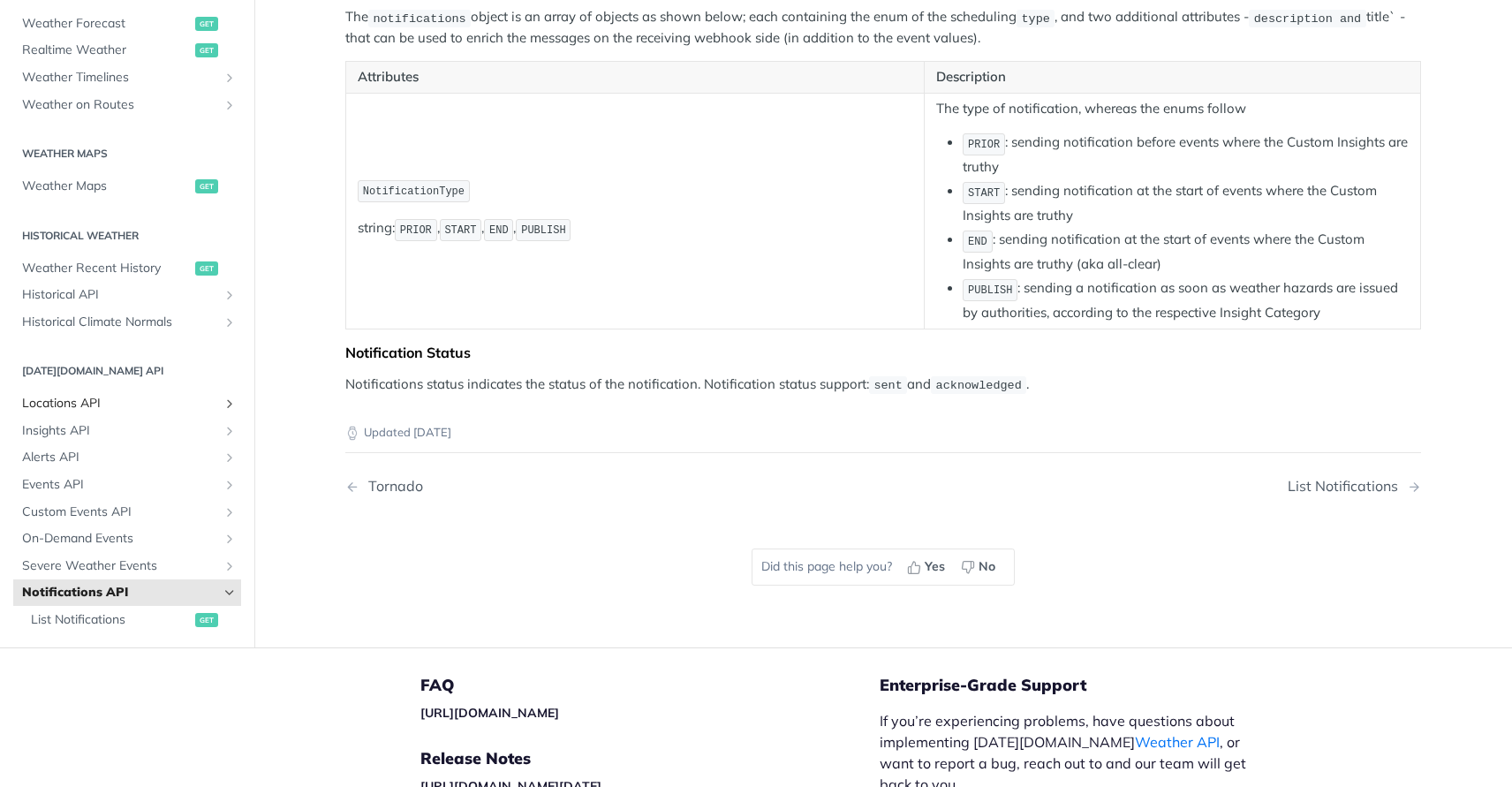
click at [118, 391] on link "Locations API" at bounding box center [127, 403] width 228 height 27
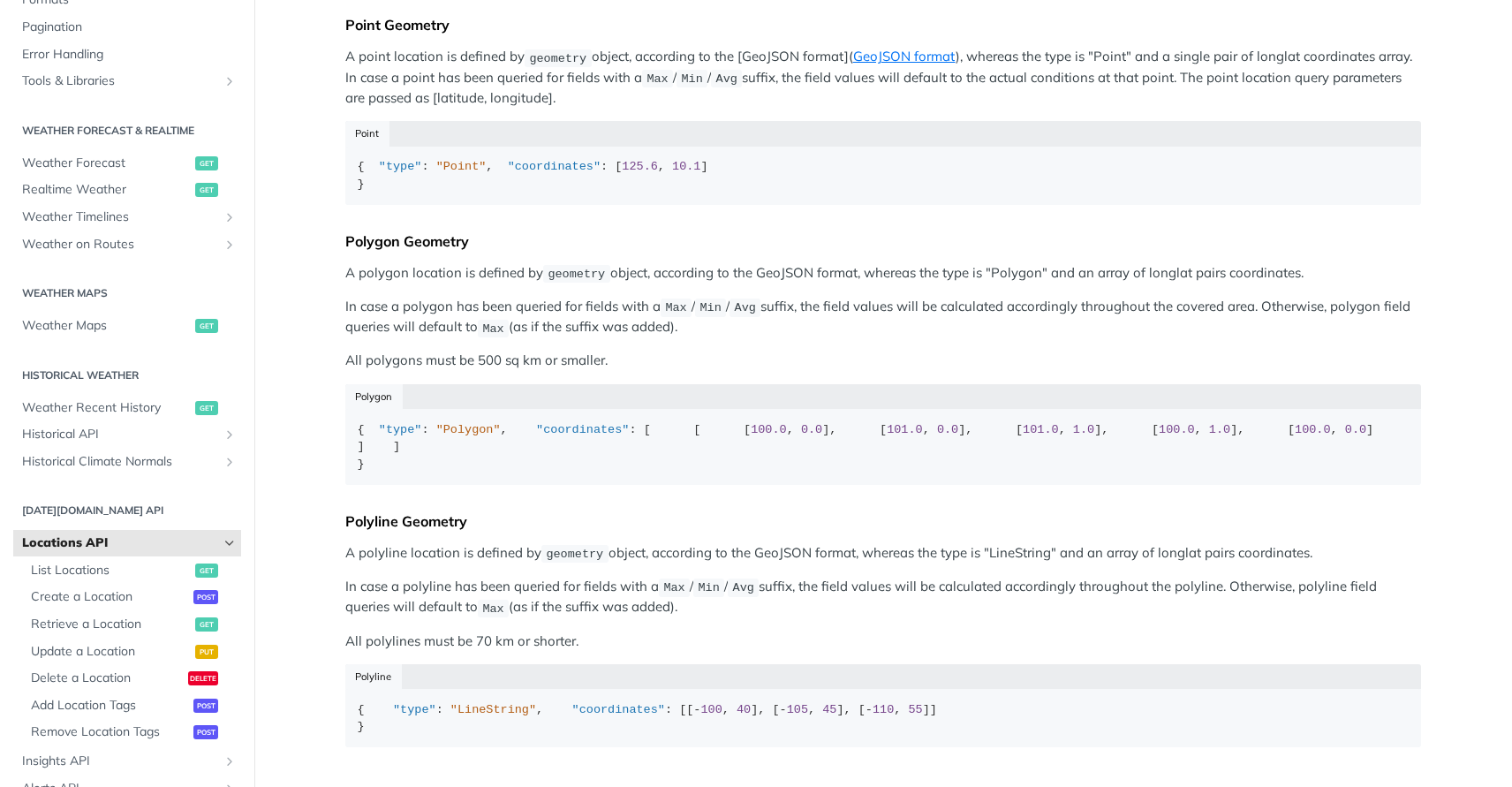
scroll to position [569, 0]
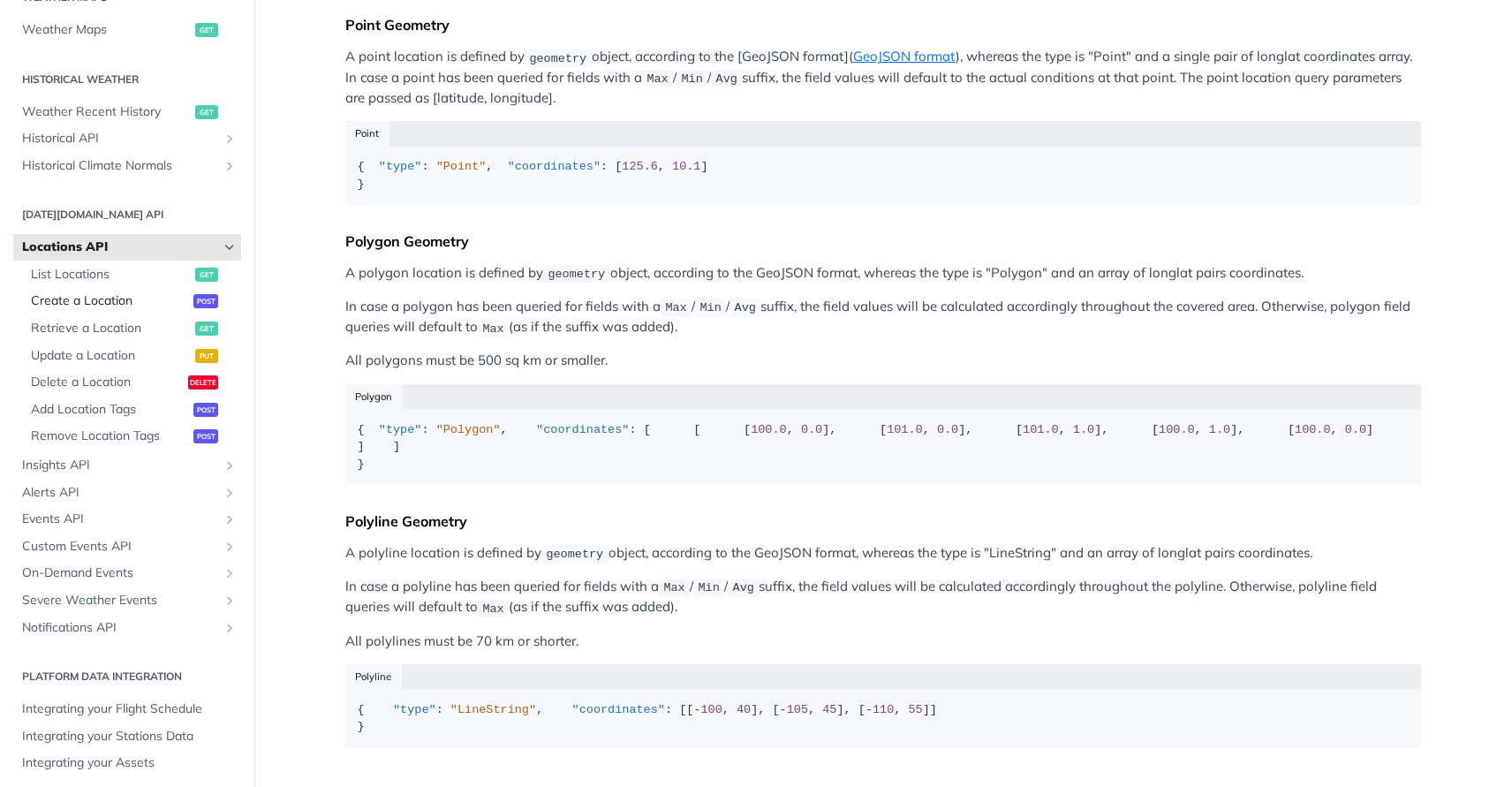
click at [119, 299] on span "Create a Location" at bounding box center [110, 301] width 158 height 18
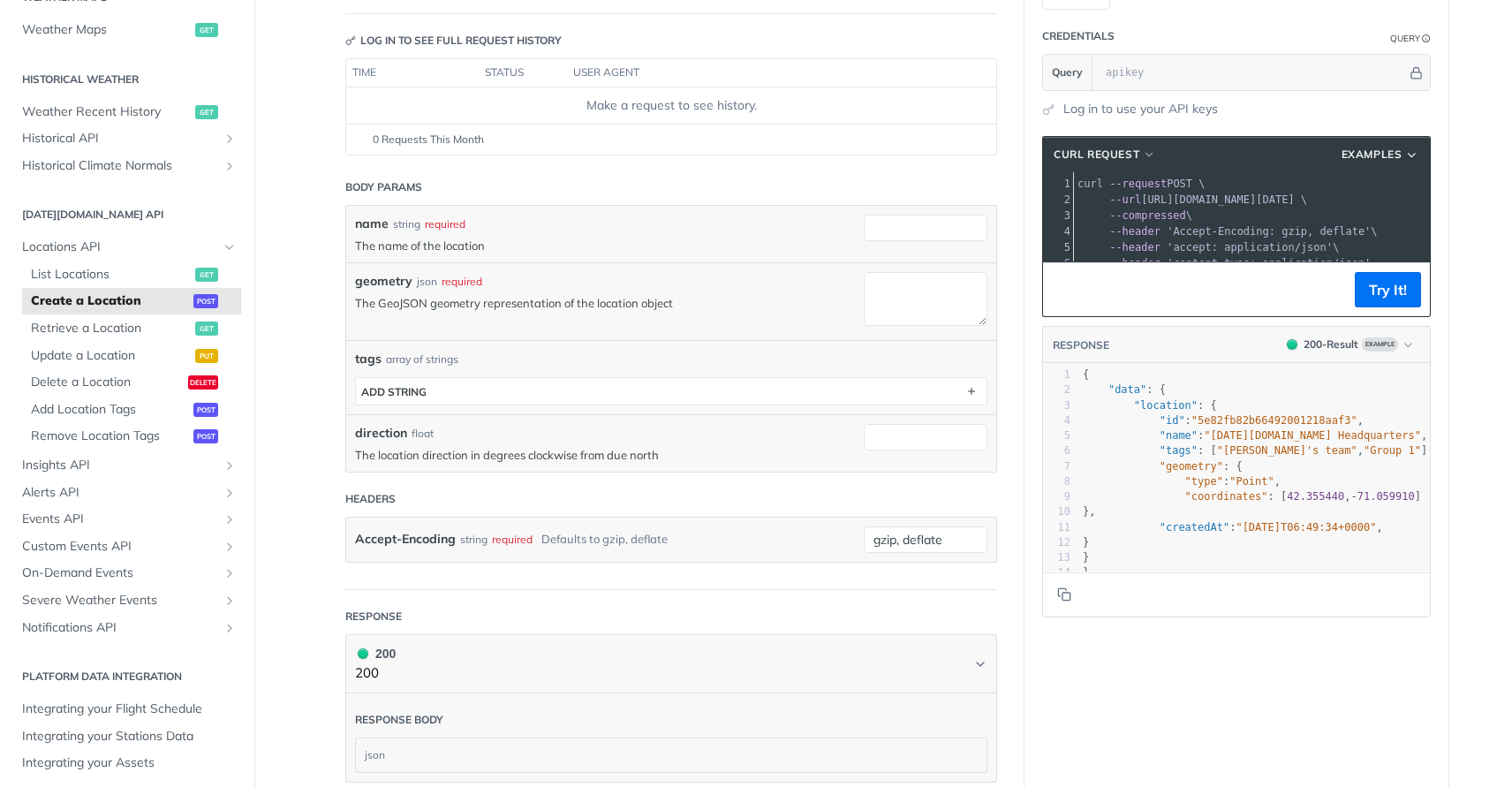
scroll to position [188, 0]
click at [118, 331] on span "Retrieve a Location" at bounding box center [111, 329] width 160 height 18
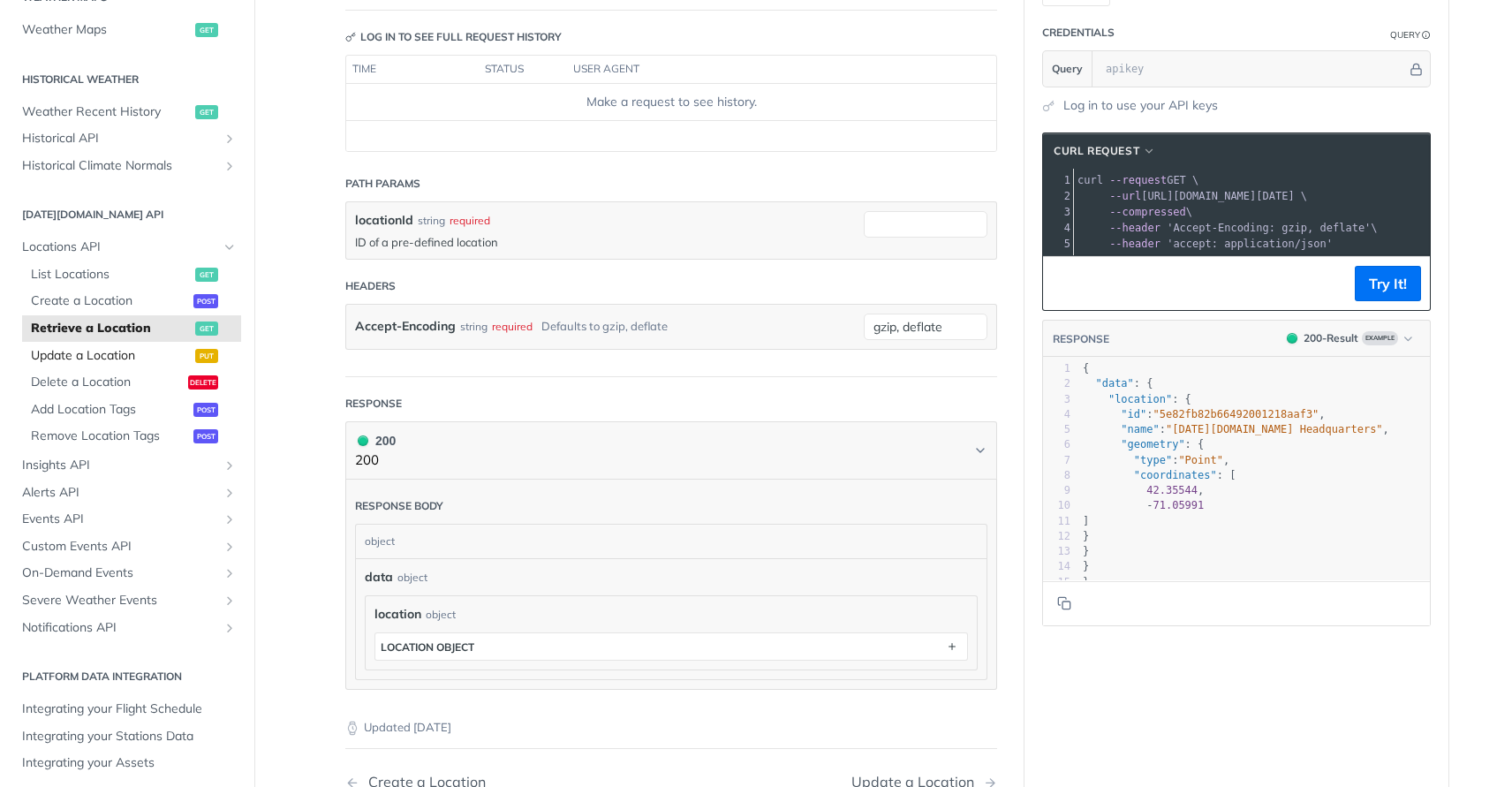
click at [141, 355] on span "Update a Location" at bounding box center [111, 356] width 160 height 18
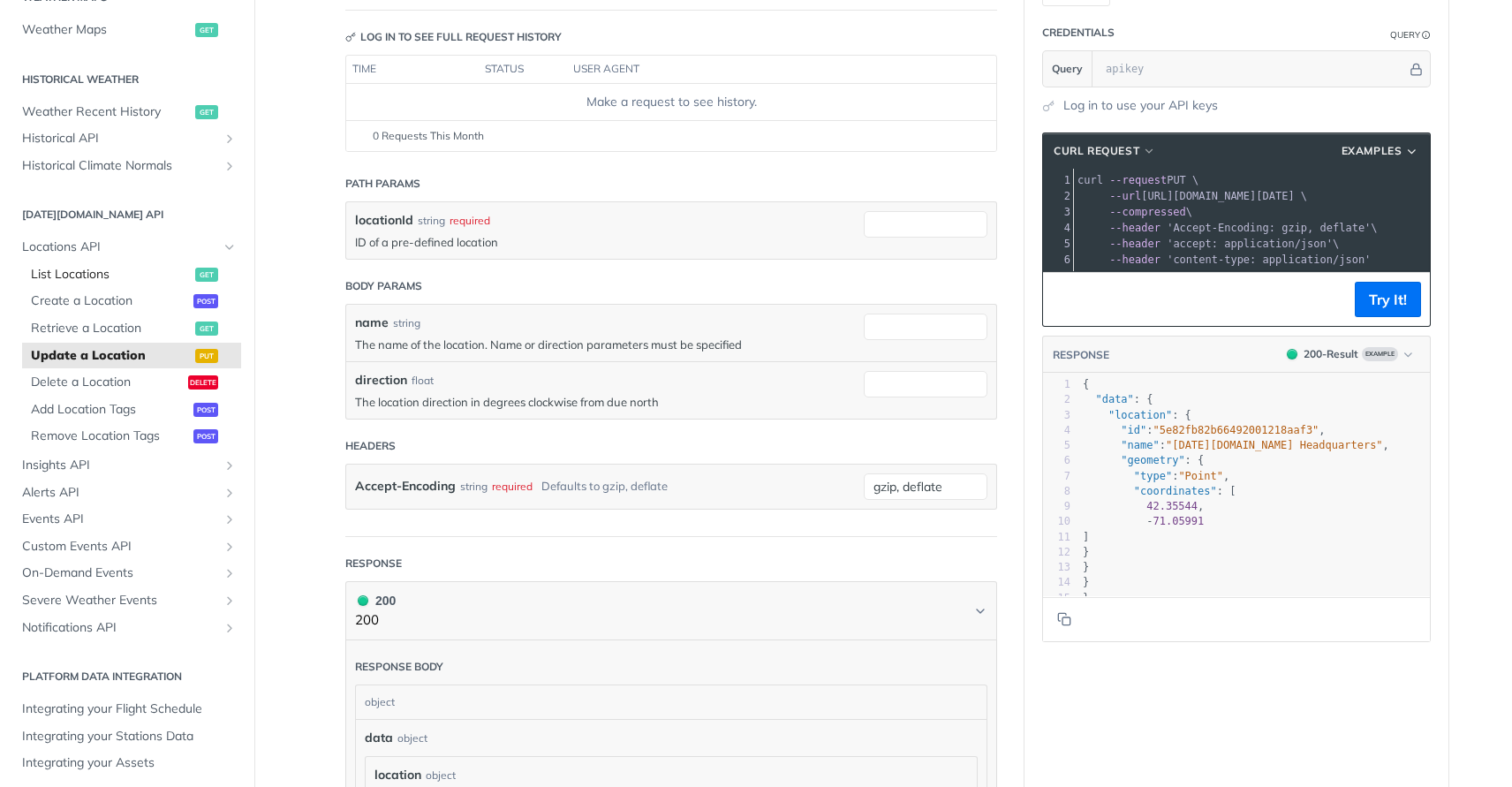
click at [132, 280] on span "List Locations" at bounding box center [111, 275] width 160 height 18
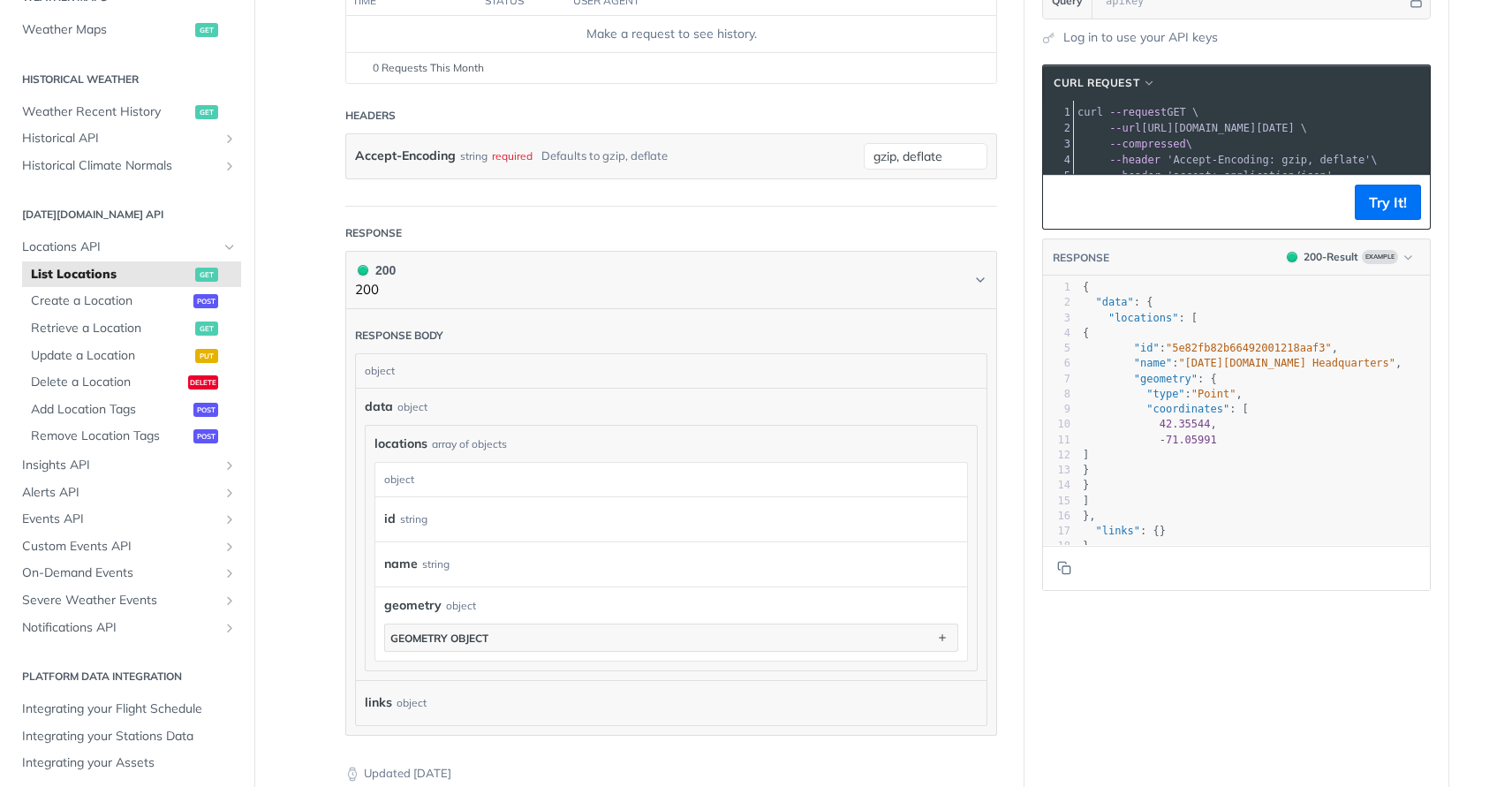
scroll to position [247, 0]
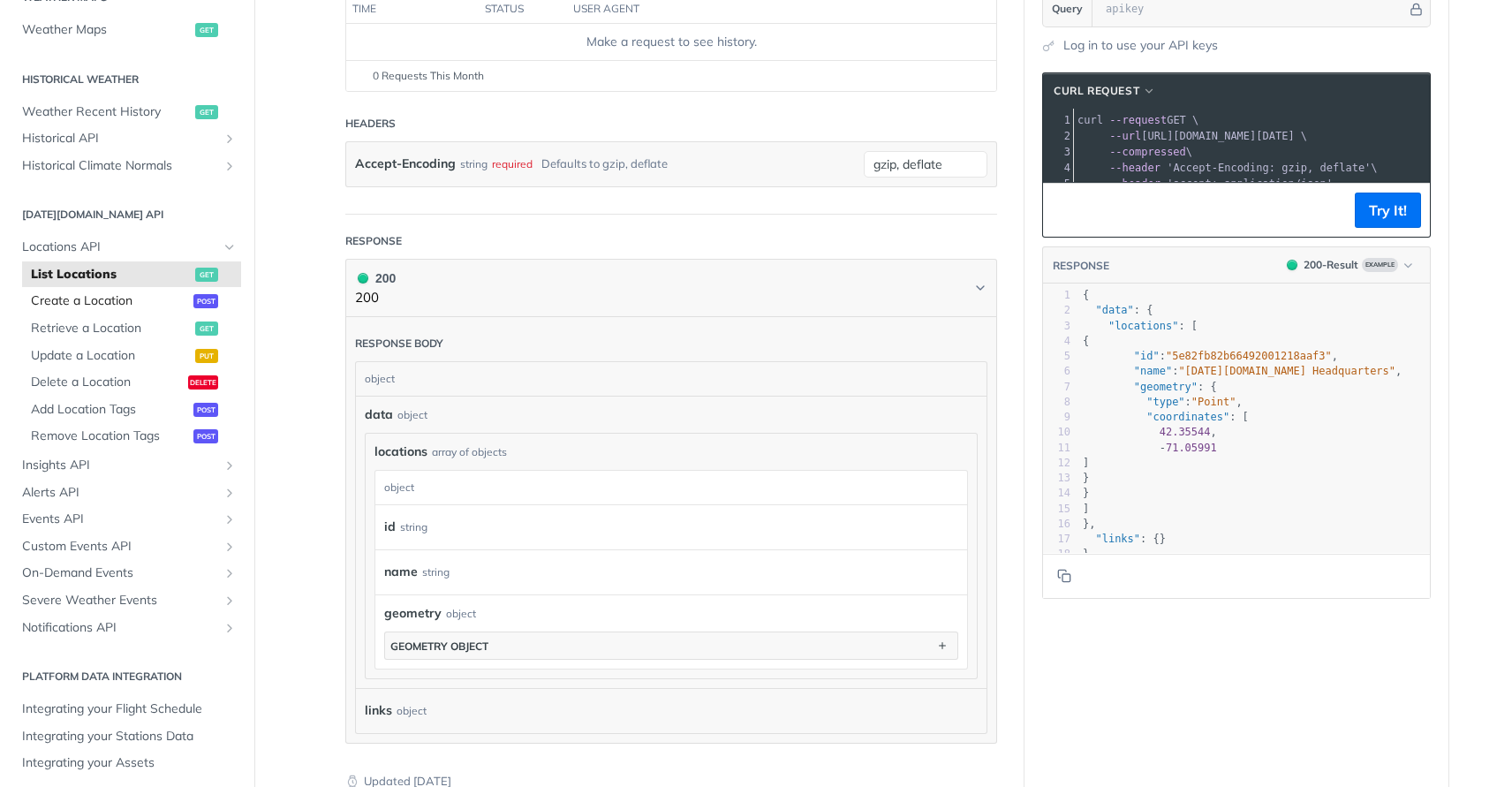
click at [98, 307] on span "Create a Location" at bounding box center [110, 301] width 158 height 18
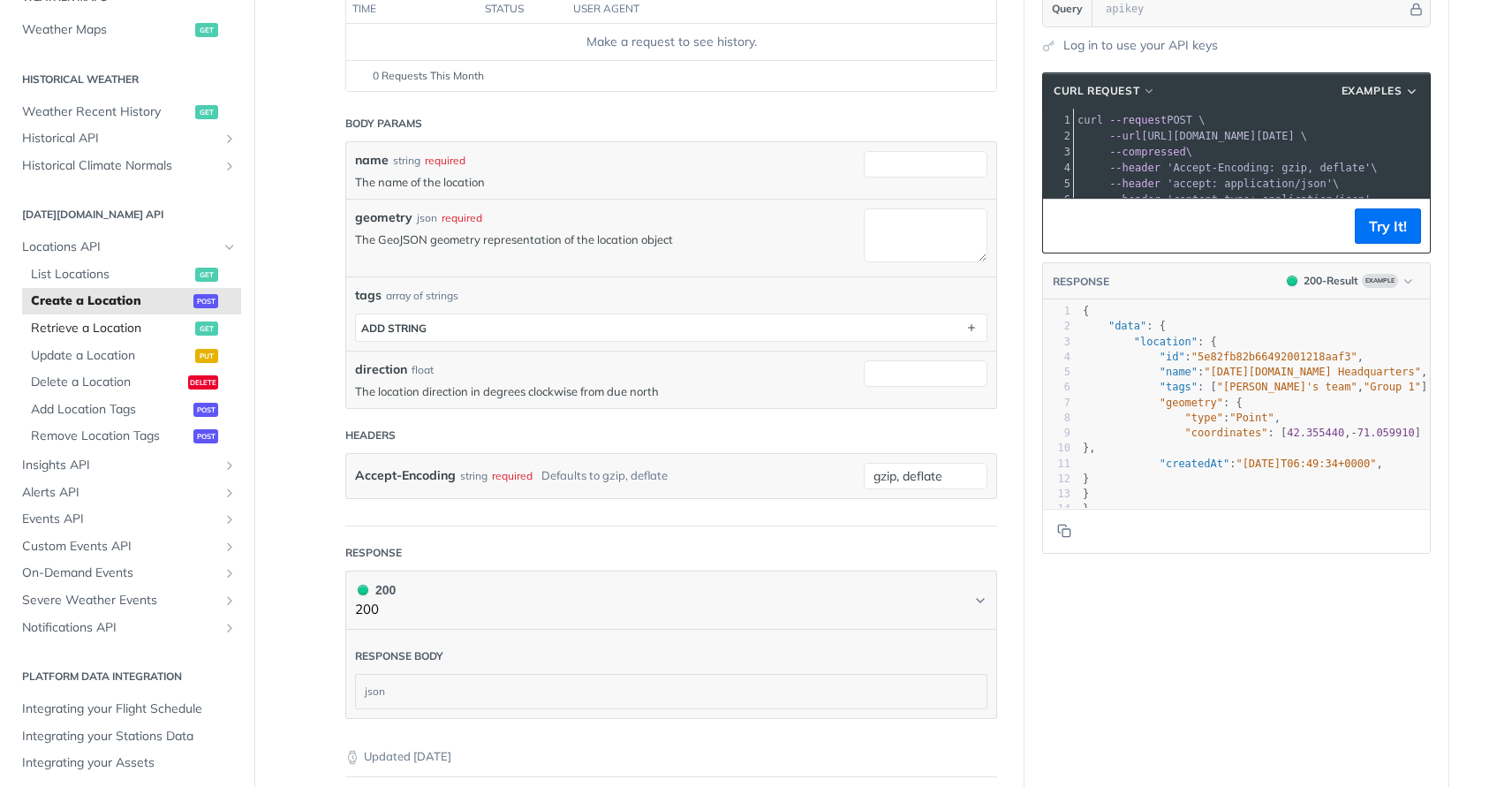
click at [115, 323] on span "Retrieve a Location" at bounding box center [111, 329] width 160 height 18
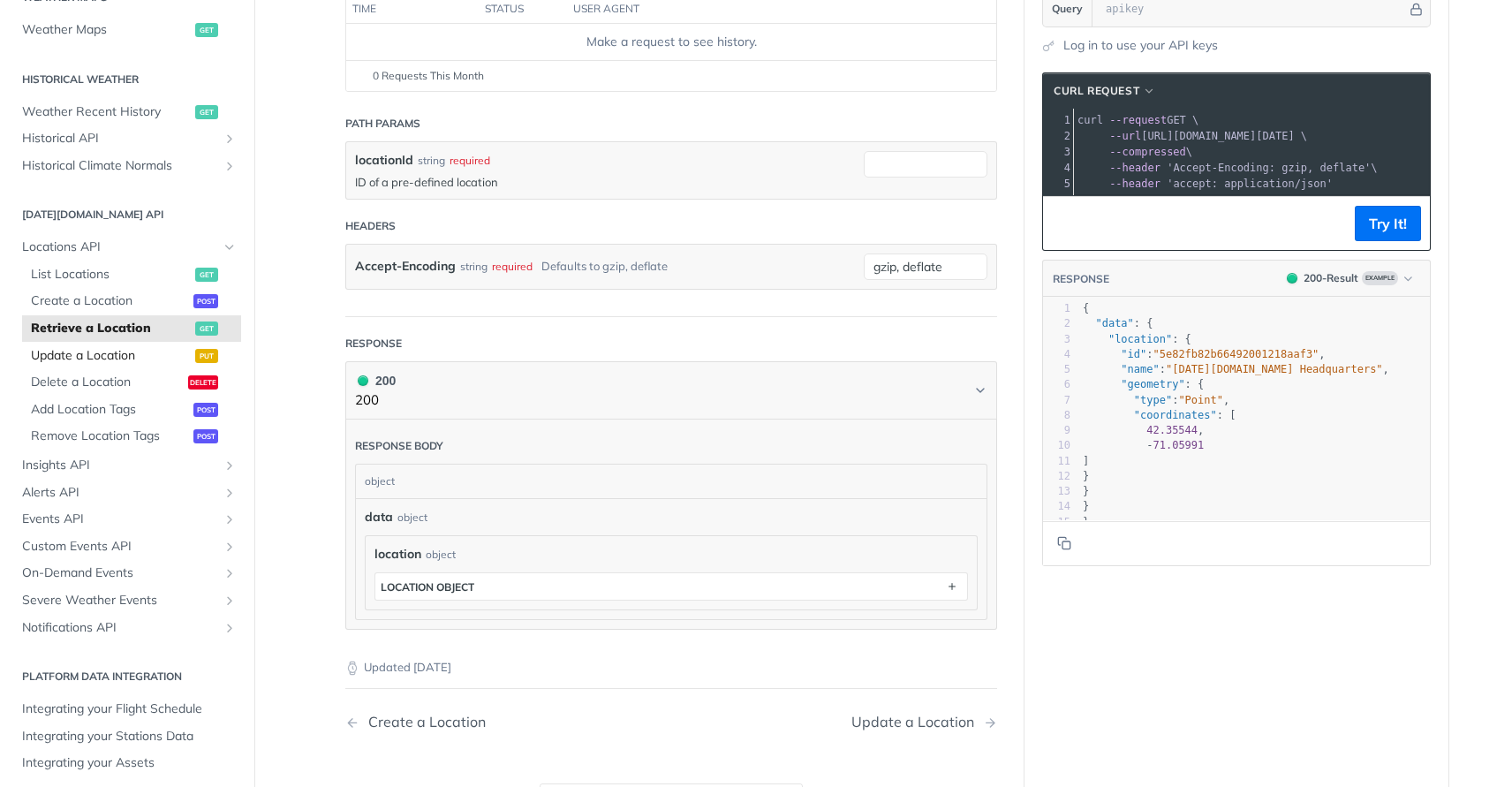
click at [117, 357] on span "Update a Location" at bounding box center [111, 356] width 160 height 18
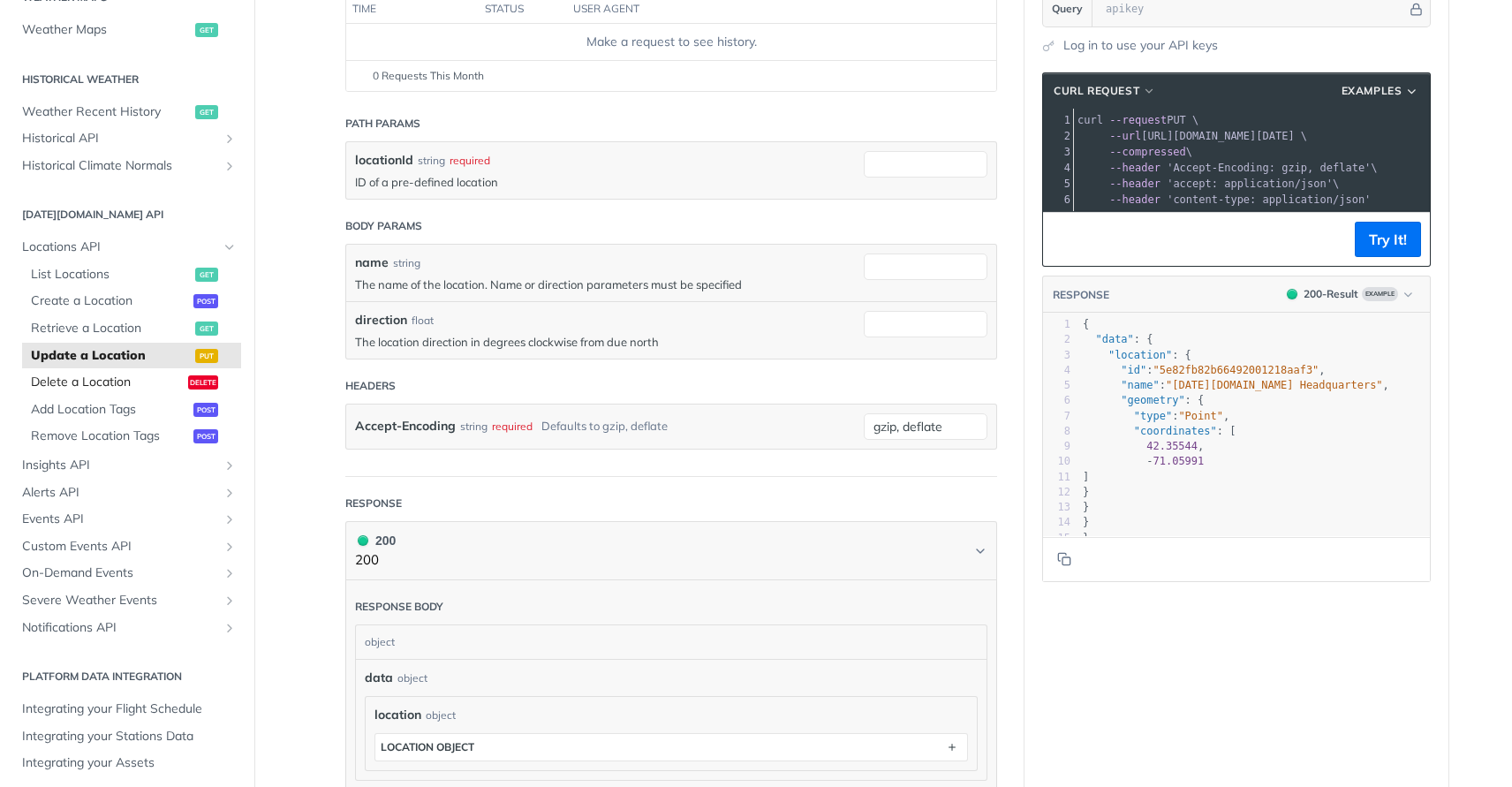
click at [119, 380] on span "Delete a Location" at bounding box center [107, 383] width 152 height 18
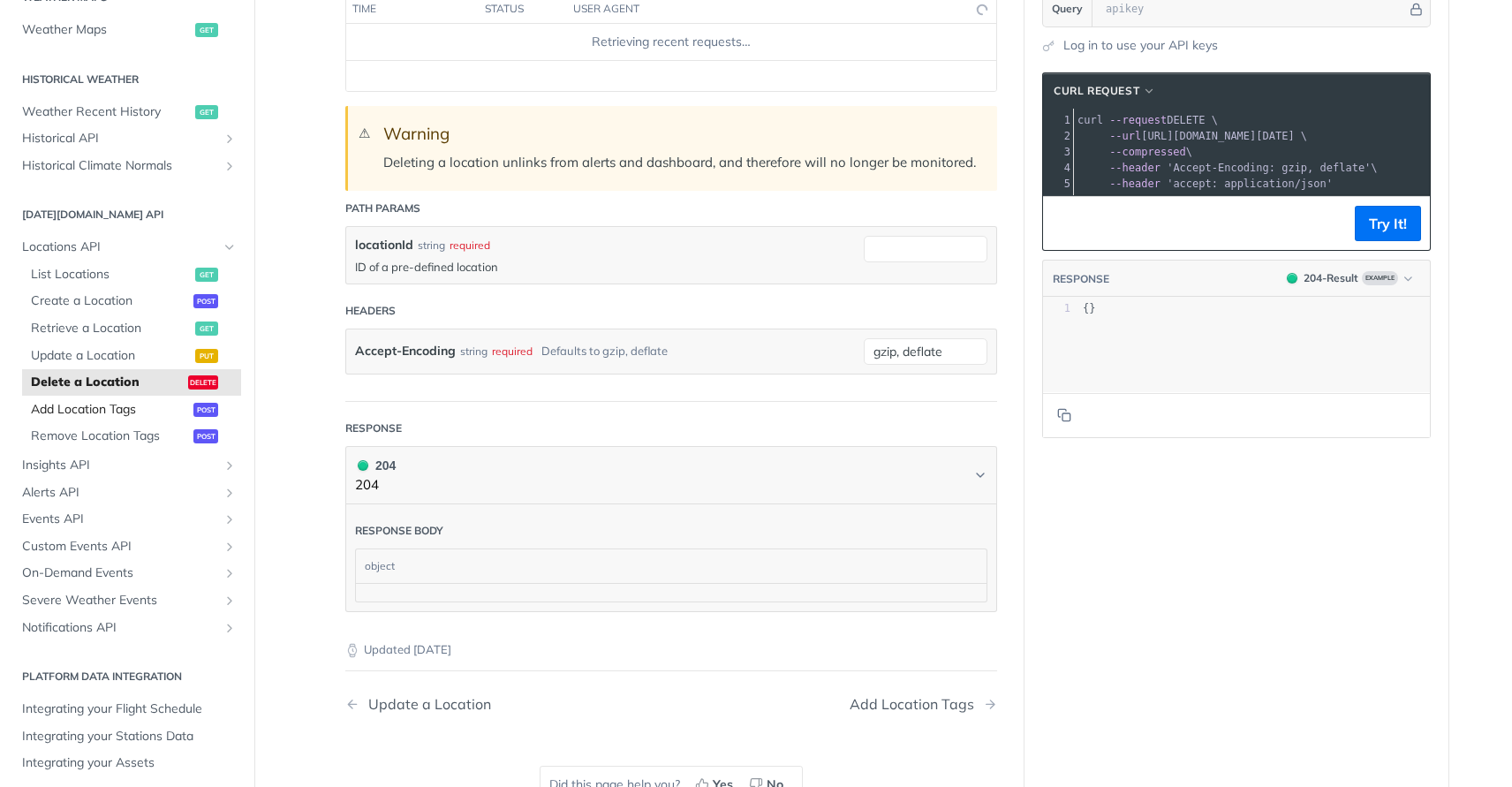
click at [125, 409] on span "Add Location Tags" at bounding box center [110, 409] width 158 height 18
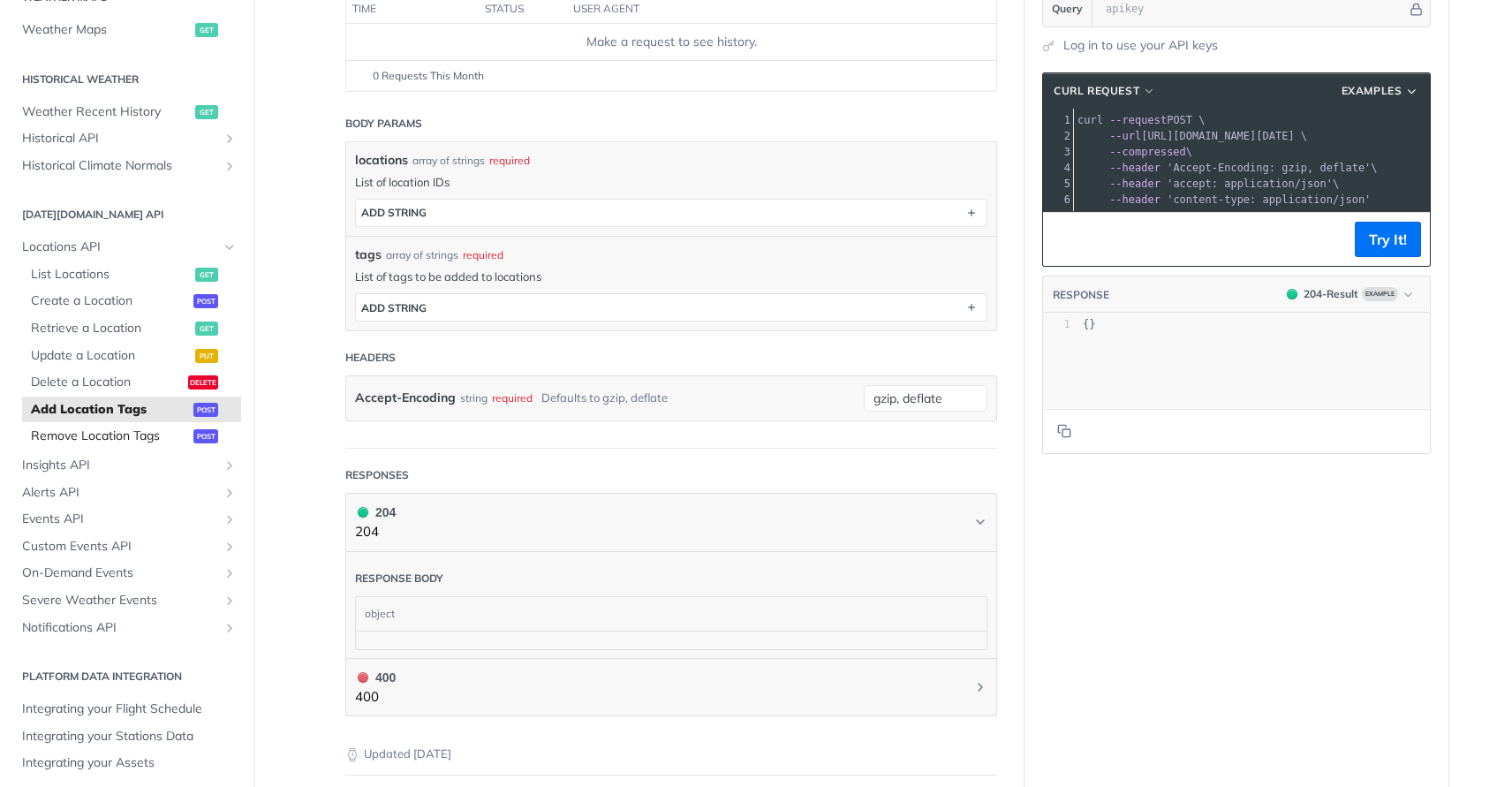
click at [121, 438] on span "Remove Location Tags" at bounding box center [110, 436] width 158 height 18
click at [101, 460] on span "Insights API" at bounding box center [119, 465] width 196 height 18
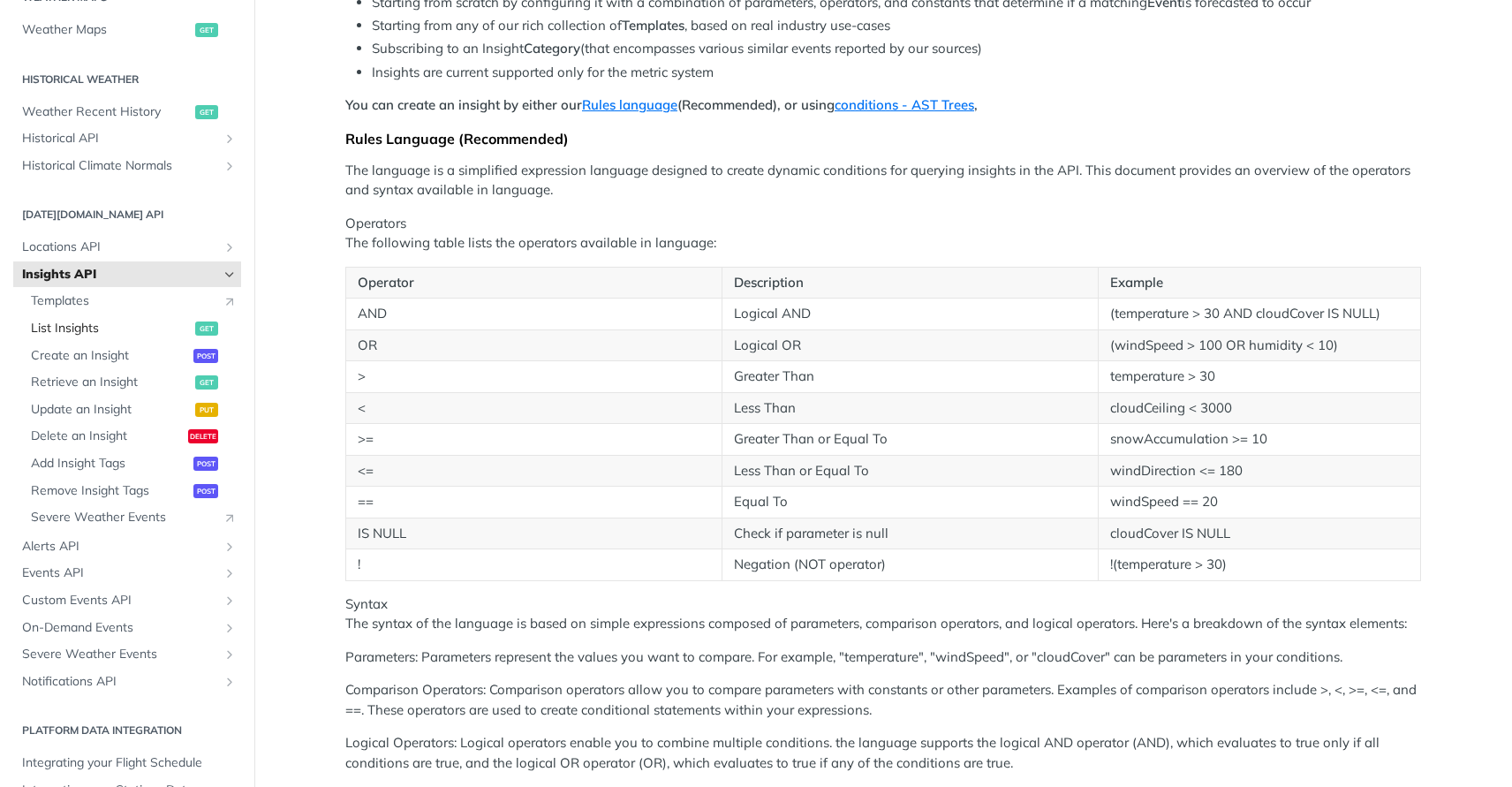
click at [115, 325] on span "List Insights" at bounding box center [111, 329] width 160 height 18
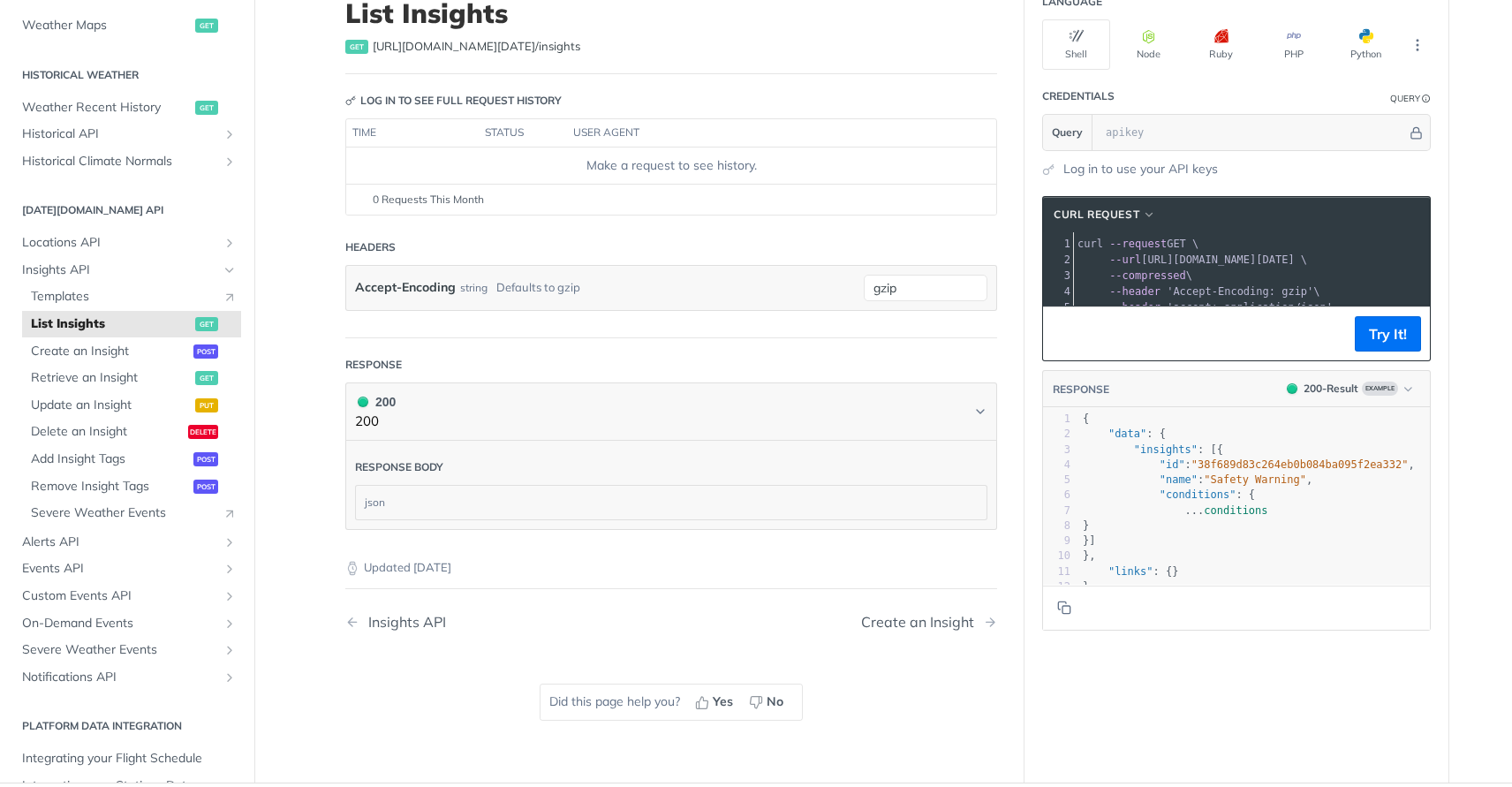
scroll to position [307, 0]
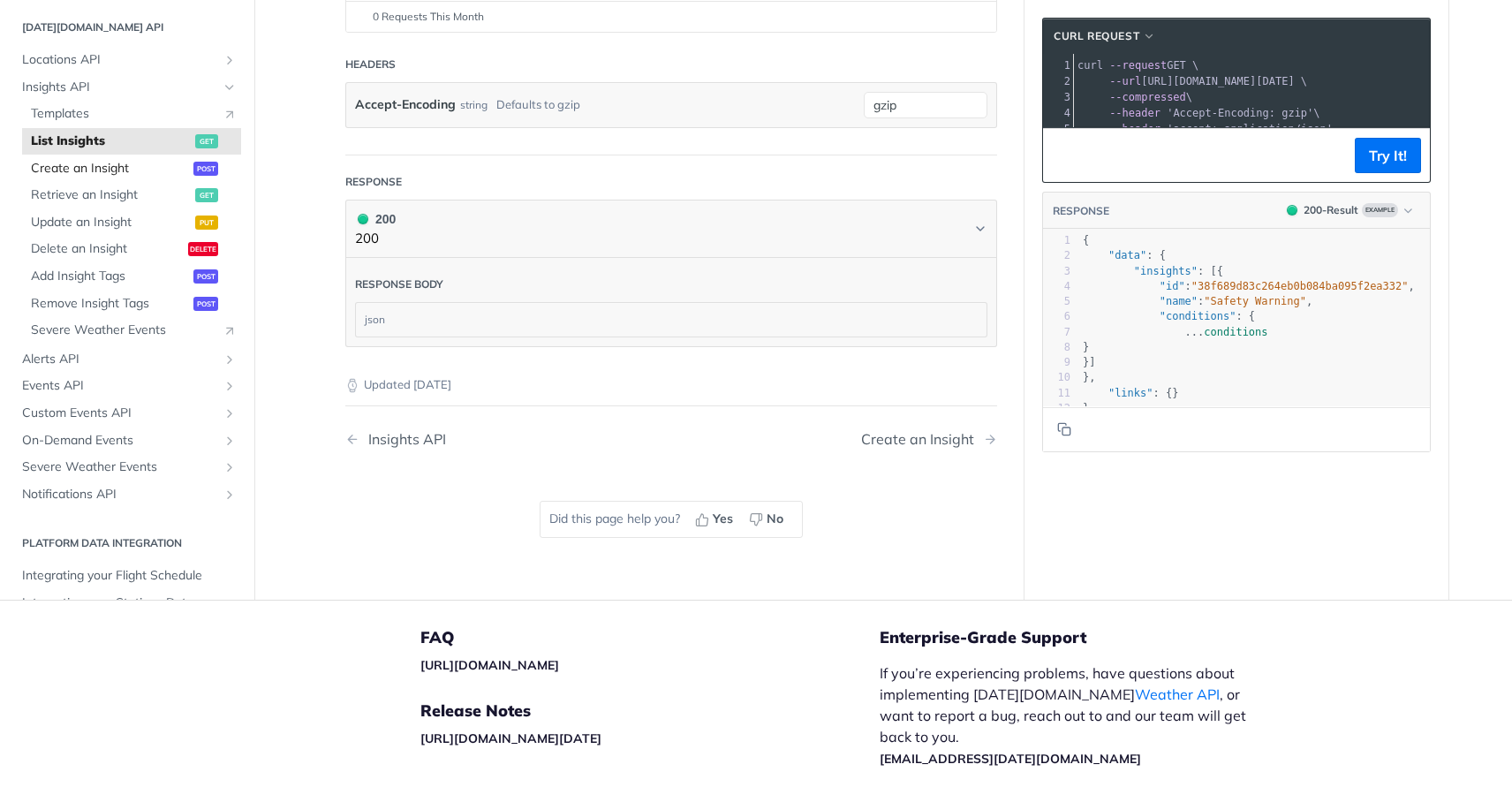
click at [86, 172] on span "Create an Insight" at bounding box center [110, 169] width 158 height 18
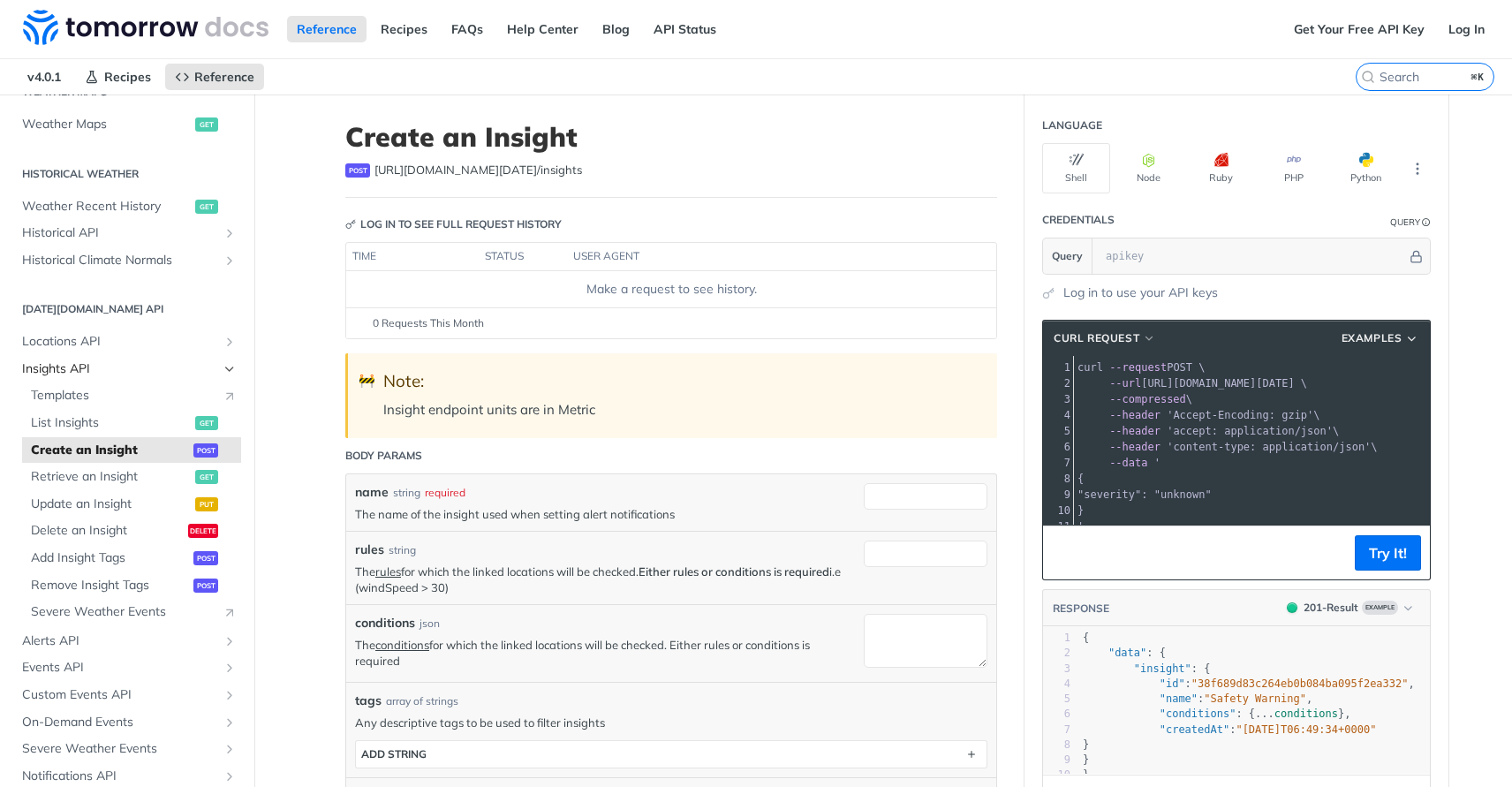
click at [219, 360] on link "Insights API" at bounding box center [127, 369] width 228 height 27
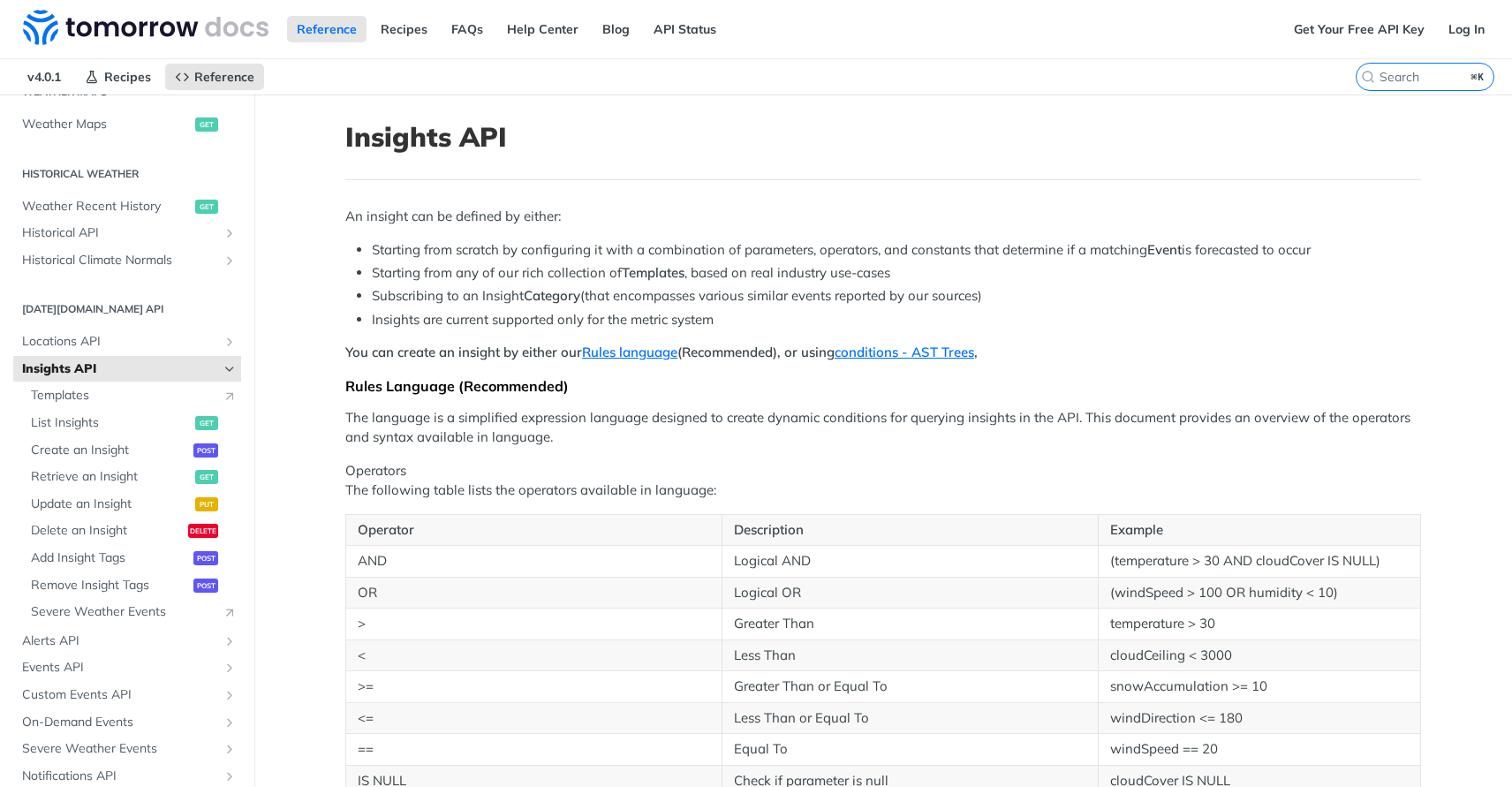
click at [222, 362] on icon "Hide subpages for Insights API" at bounding box center [229, 368] width 14 height 14
